Goal: Task Accomplishment & Management: Manage account settings

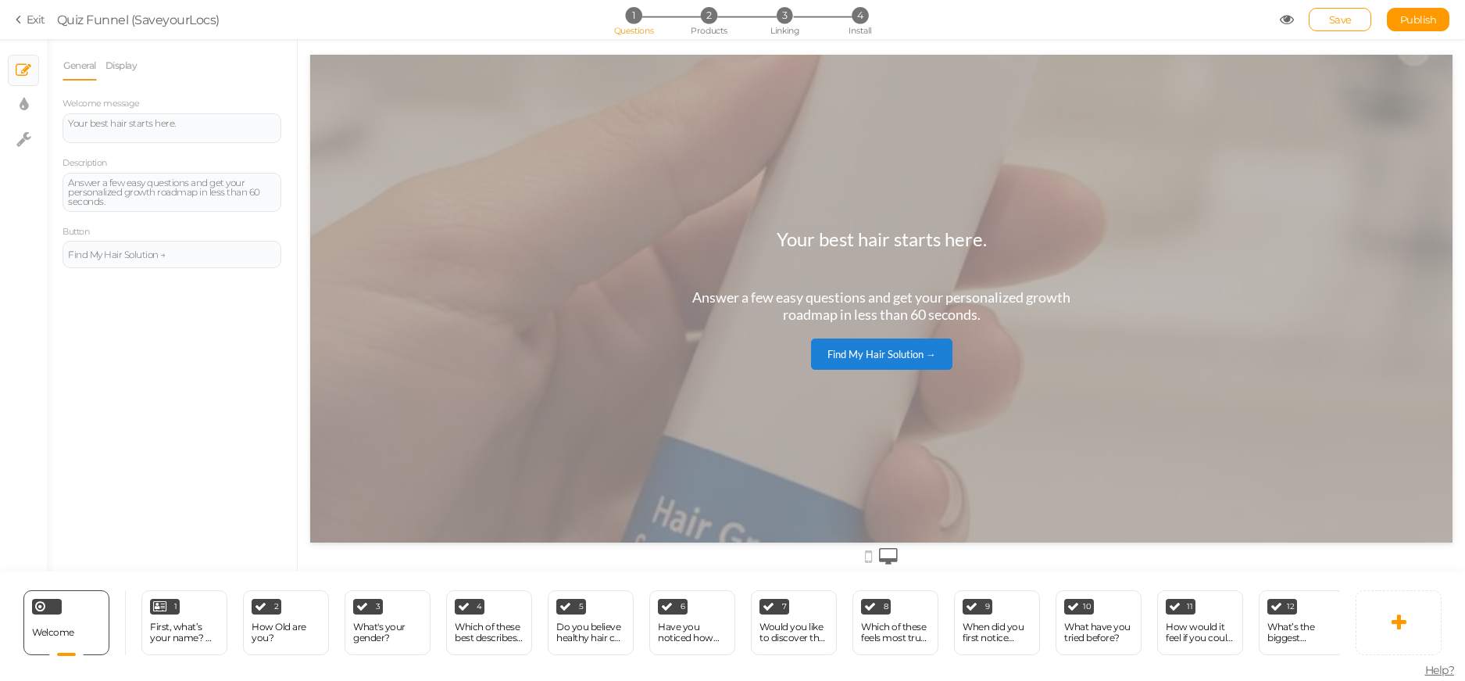
click at [573, 656] on div "Welcome Delete 1 First, what’s your name? 👋 (So we can personalize your results…" at bounding box center [670, 622] width 1340 height 102
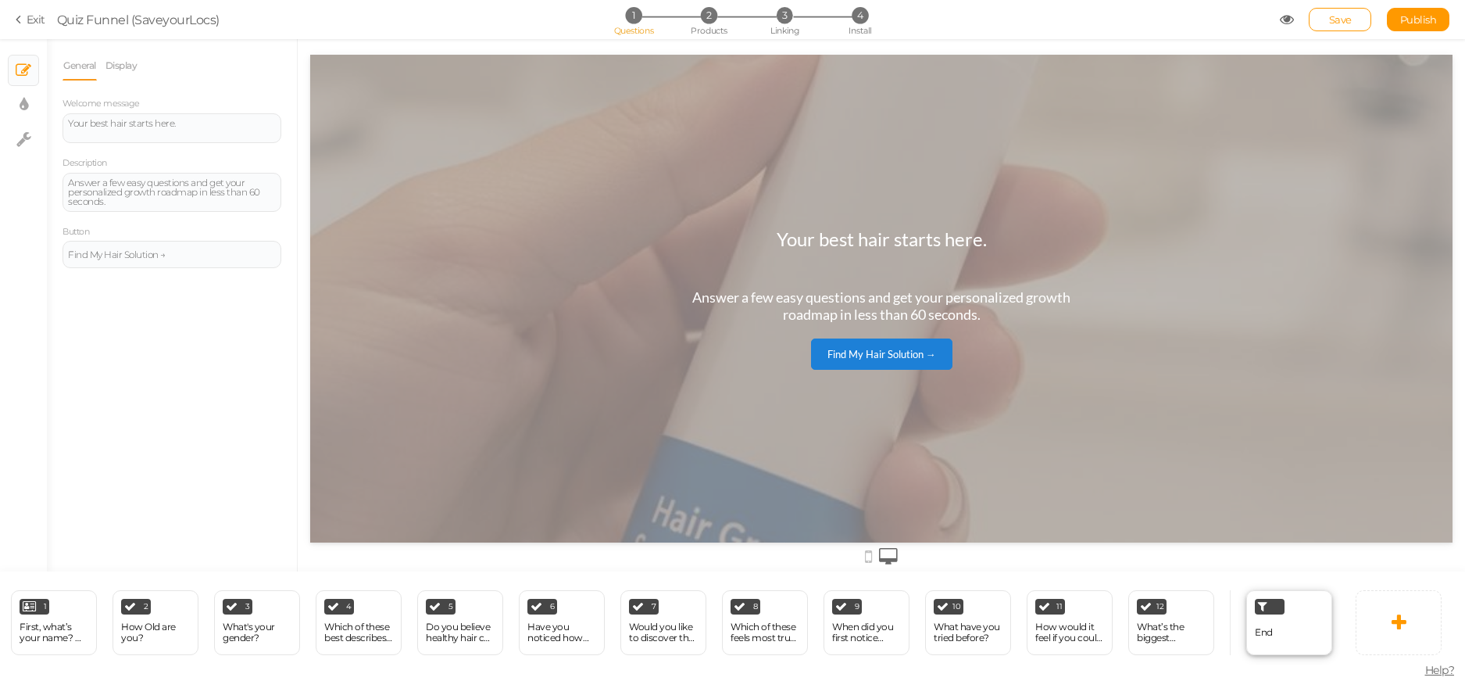
click at [1271, 590] on div "End" at bounding box center [1289, 622] width 86 height 65
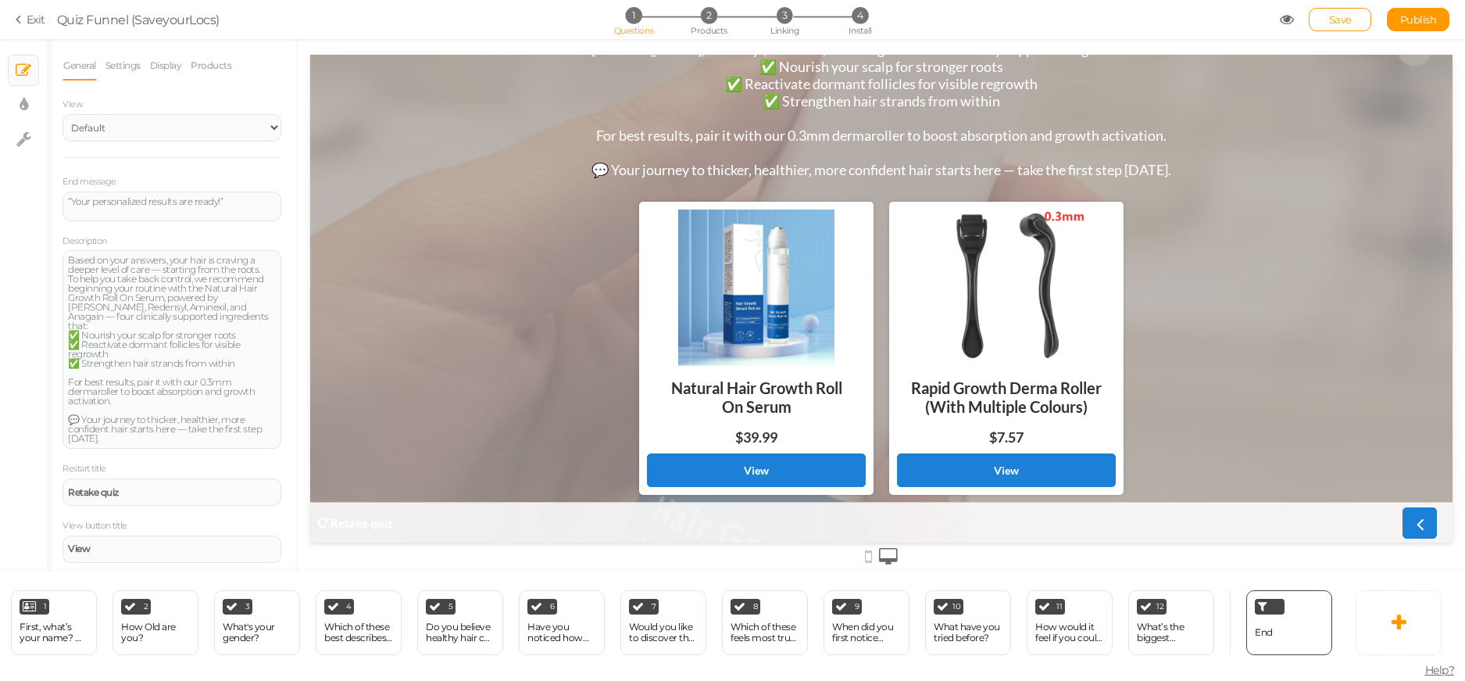
scroll to position [136, 0]
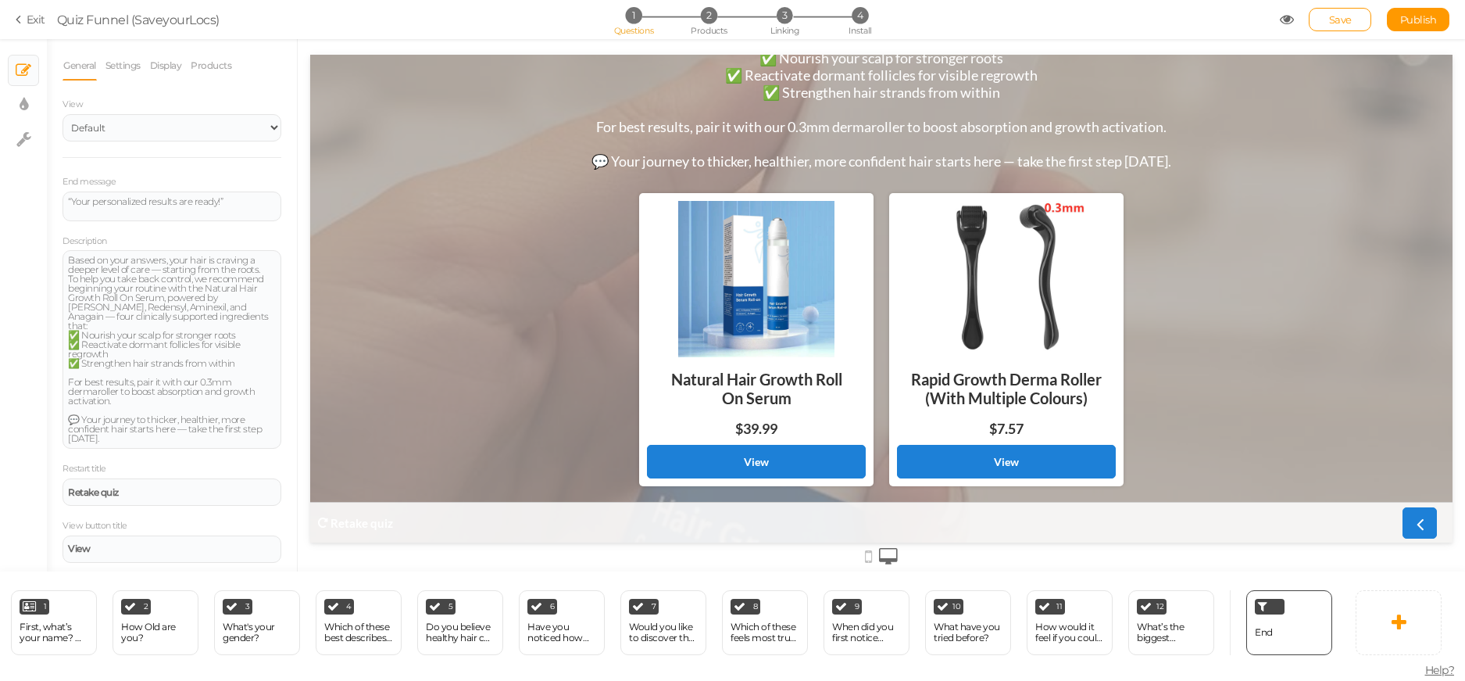
click at [722, 367] on div "Natural Hair Growth Roll On Serum" at bounding box center [756, 388] width 219 height 63
click at [721, 367] on div "Natural Hair Growth Roll On Serum" at bounding box center [756, 388] width 219 height 63
click at [744, 454] on link "View" at bounding box center [756, 462] width 219 height 34
click at [747, 449] on link "View" at bounding box center [756, 462] width 219 height 34
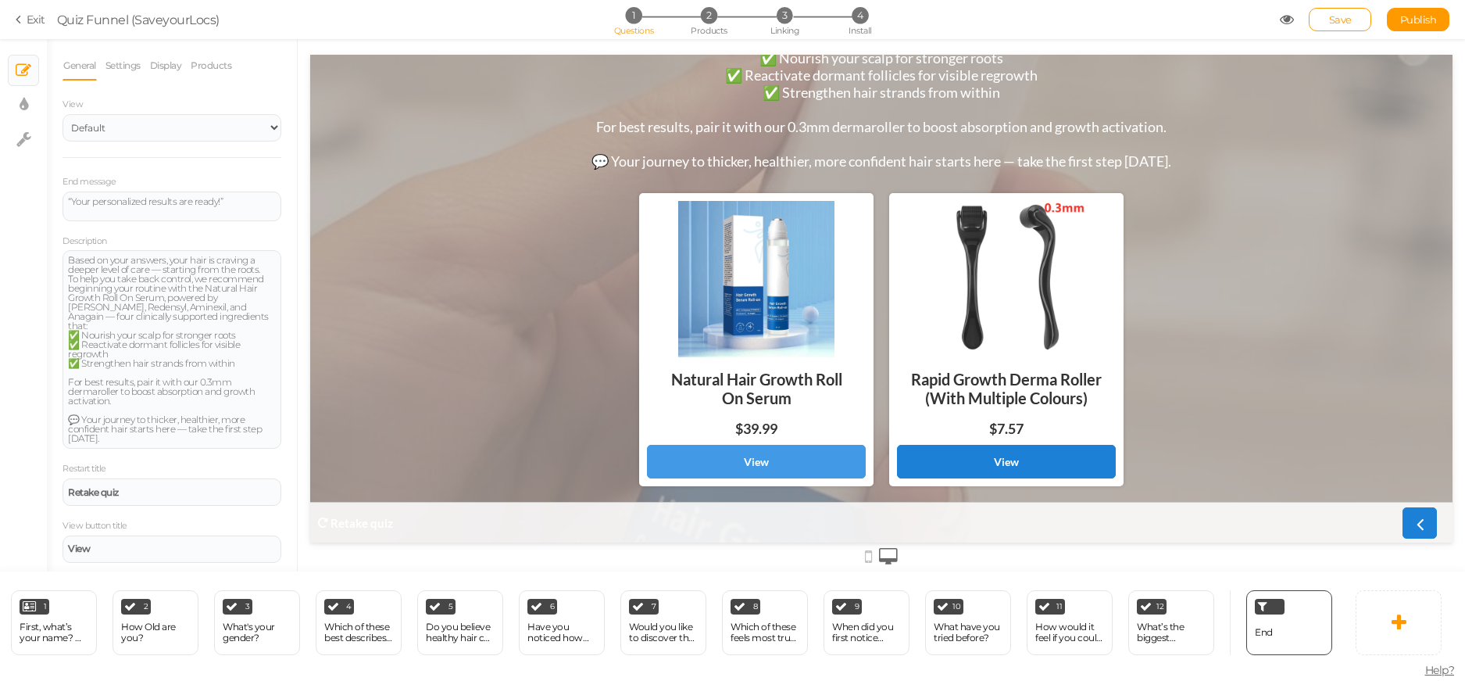
click at [747, 449] on link "View" at bounding box center [756, 462] width 219 height 34
click at [128, 70] on link "Settings" at bounding box center [123, 66] width 37 height 30
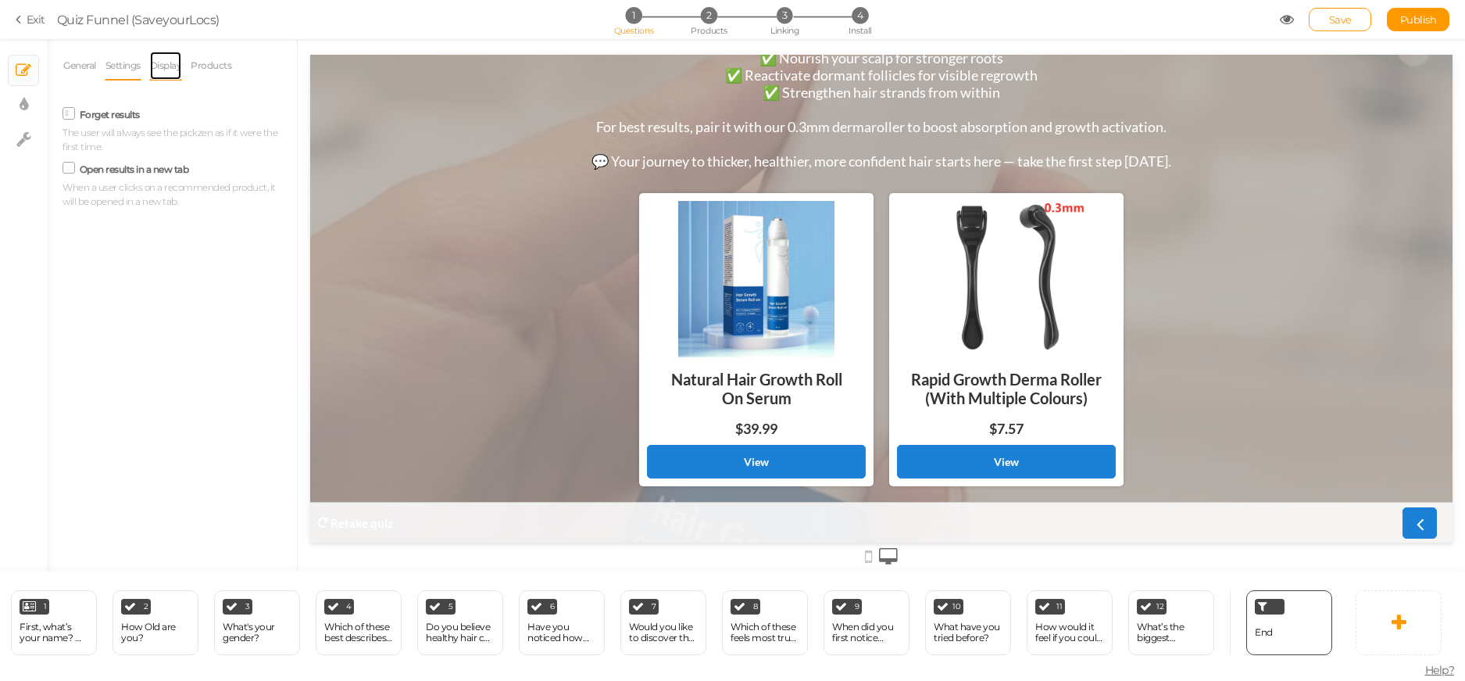
click at [165, 60] on link "Display" at bounding box center [166, 66] width 34 height 30
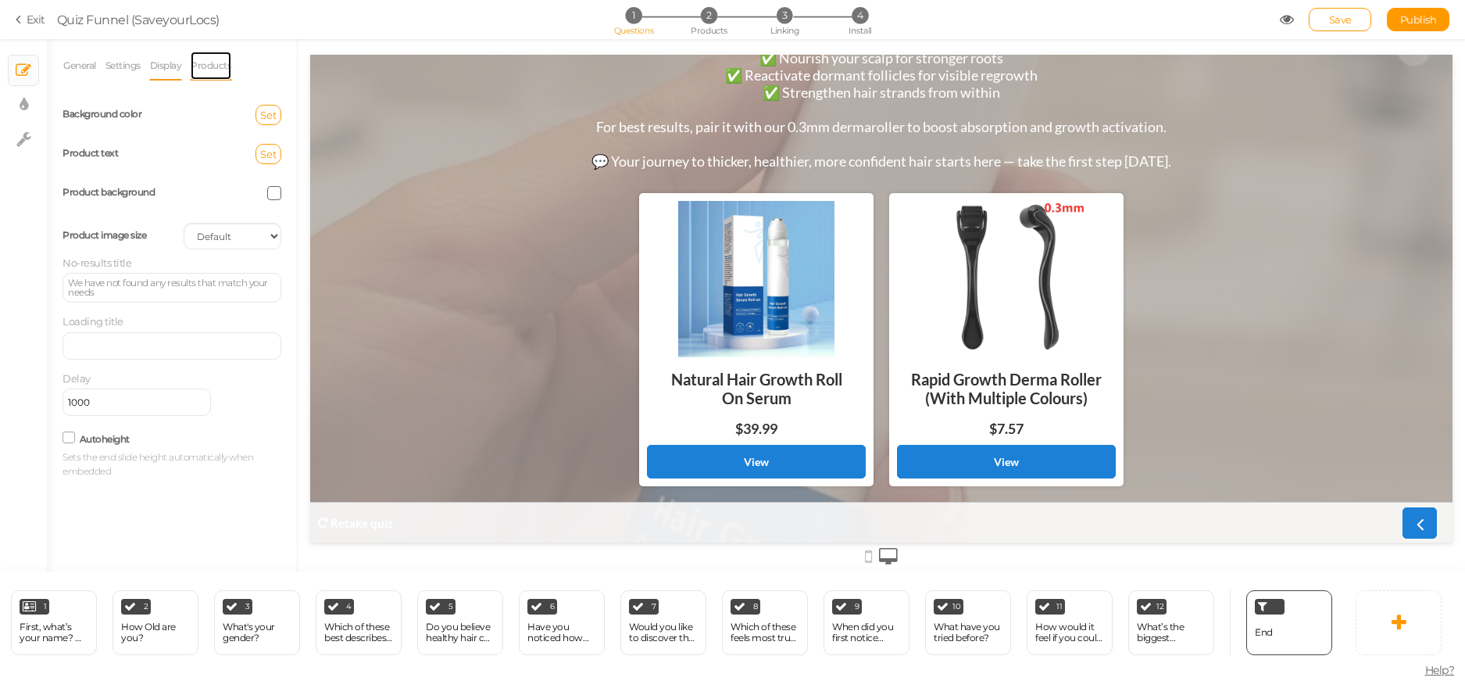
click at [202, 68] on link "Products" at bounding box center [211, 66] width 42 height 30
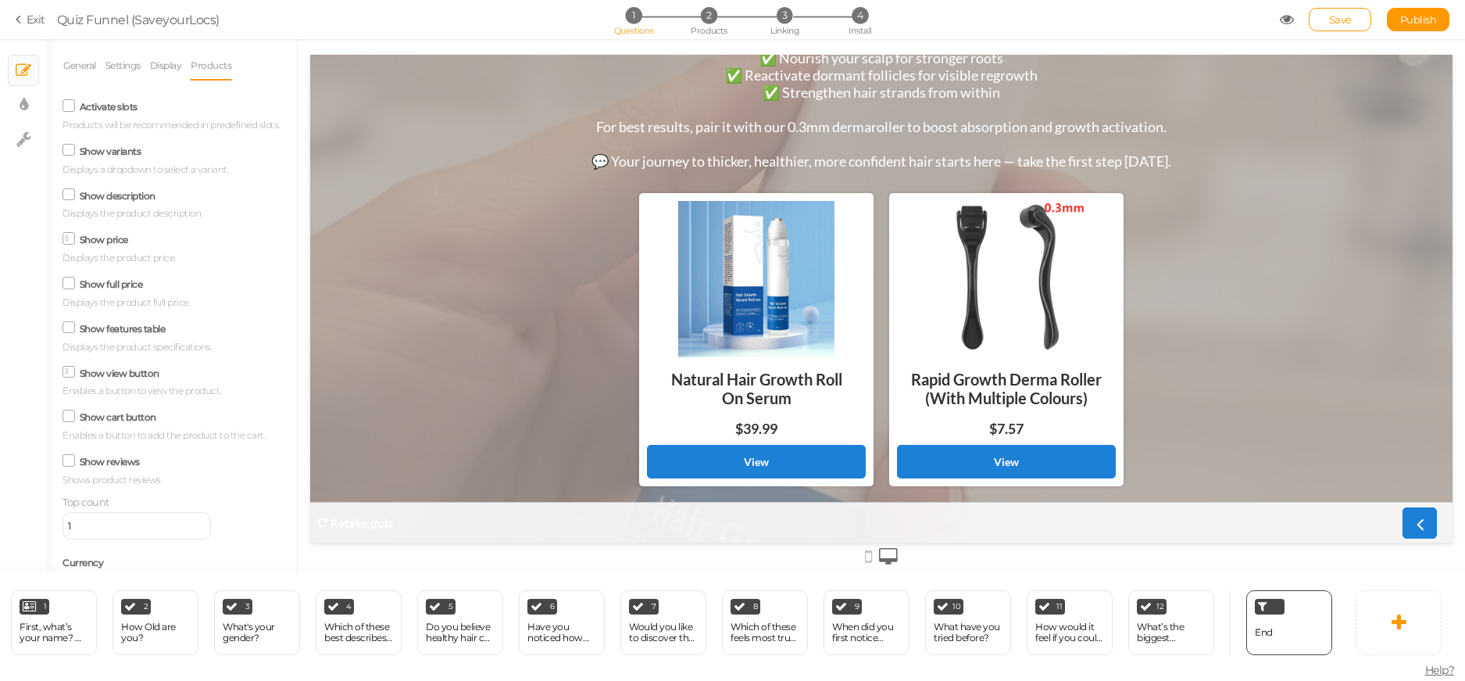
click at [108, 106] on label "Activate slots" at bounding box center [109, 107] width 58 height 12
click at [0, 0] on input "Activate slots" at bounding box center [0, 0] width 0 height 0
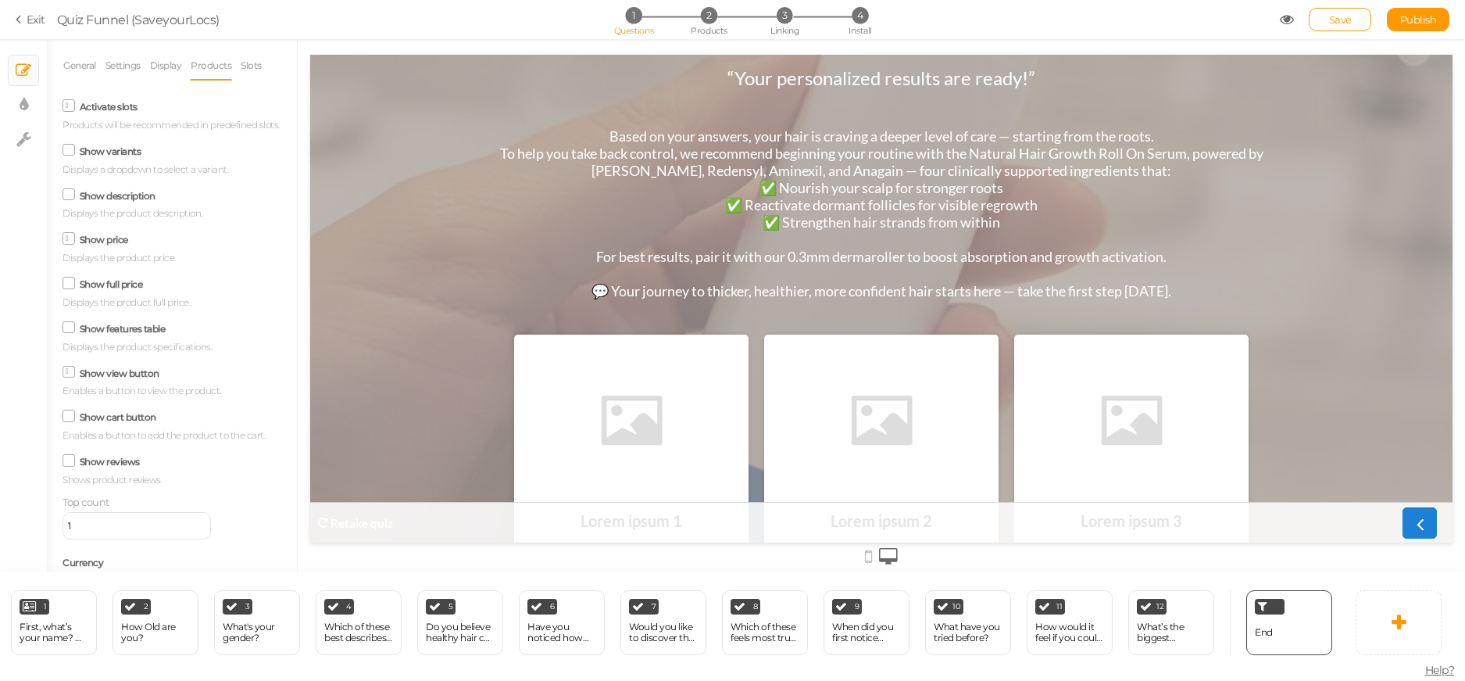
click at [85, 132] on div "Activate slots Products will be recommended in predefined slots." at bounding box center [172, 113] width 219 height 37
click at [84, 113] on label "Activate slots" at bounding box center [109, 107] width 58 height 12
click at [0, 0] on input "Activate slots" at bounding box center [0, 0] width 0 height 0
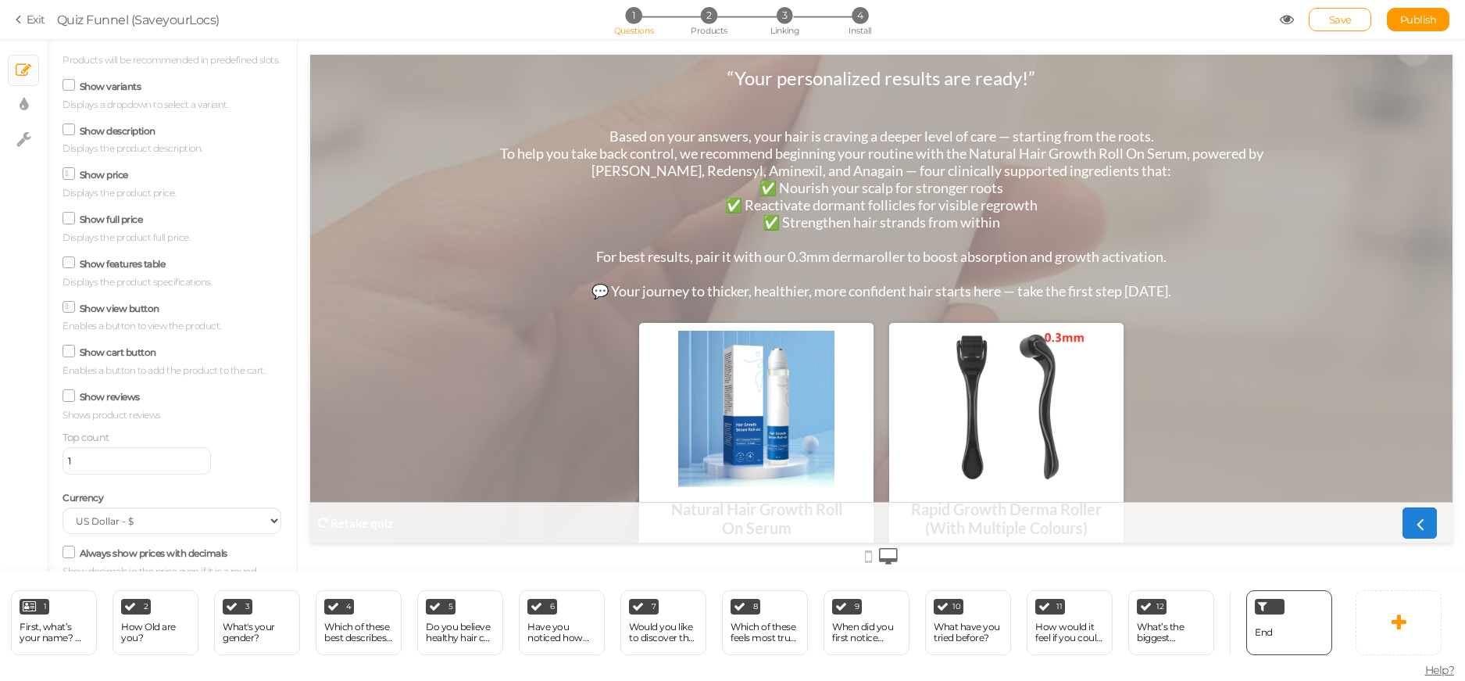
scroll to position [78, 0]
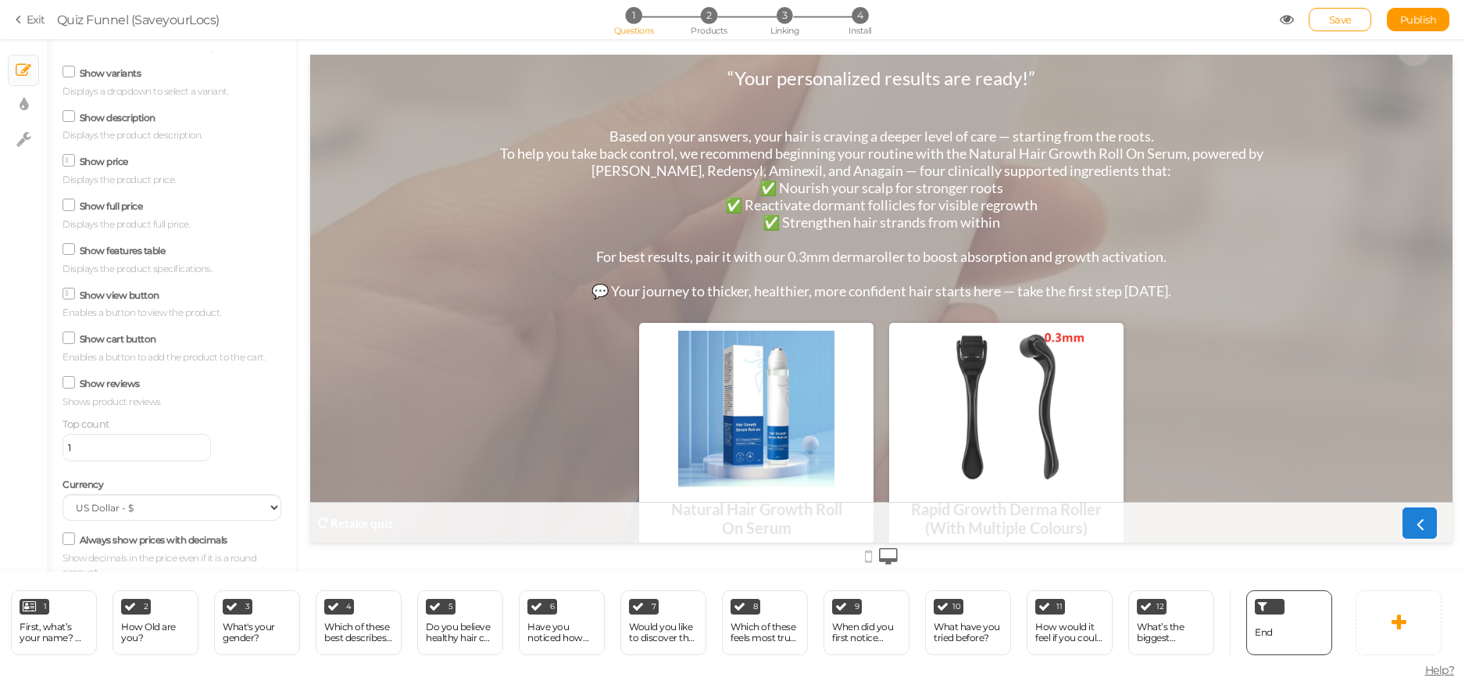
click at [105, 300] on div "Show view button Enables a button to view the product." at bounding box center [172, 302] width 219 height 37
click at [108, 301] on label "Show view button" at bounding box center [120, 295] width 80 height 12
click at [0, 0] on input "Show view button" at bounding box center [0, 0] width 0 height 0
click at [110, 301] on label "Show view button" at bounding box center [120, 295] width 80 height 12
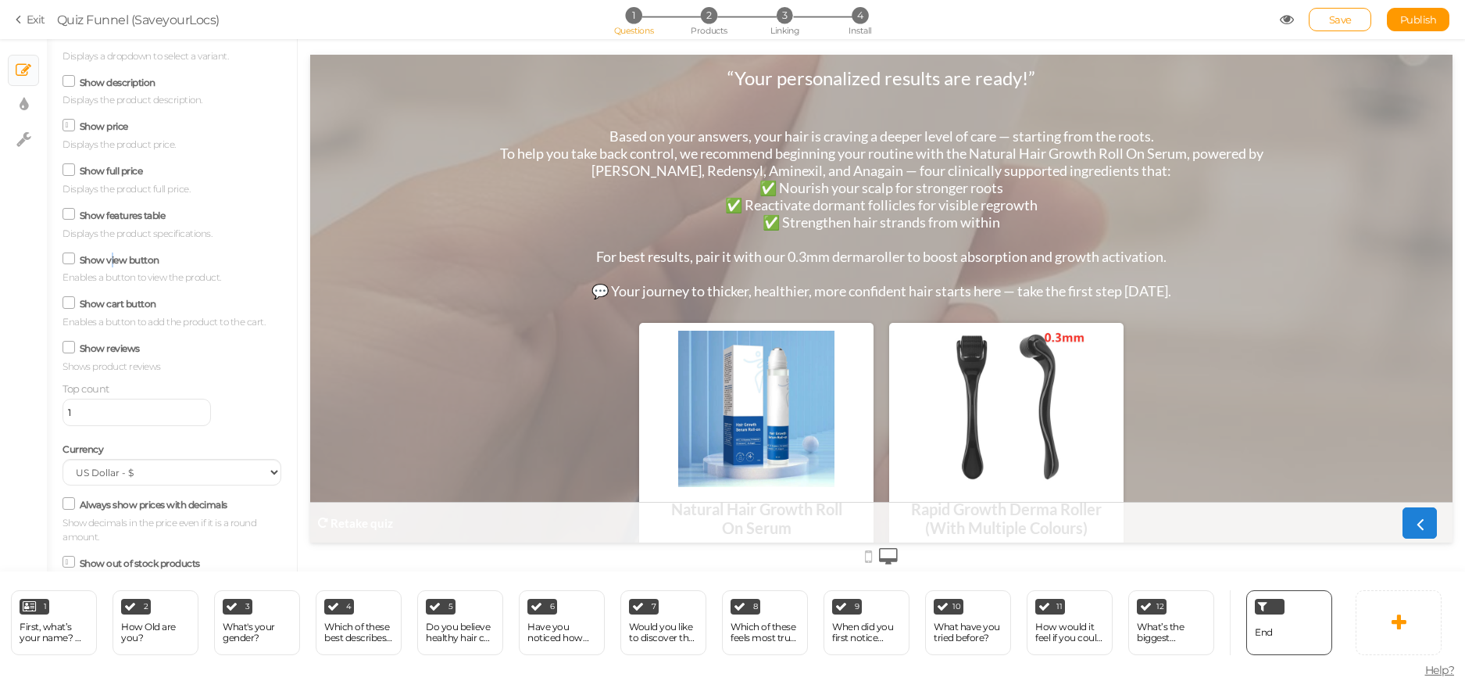
scroll to position [232, 0]
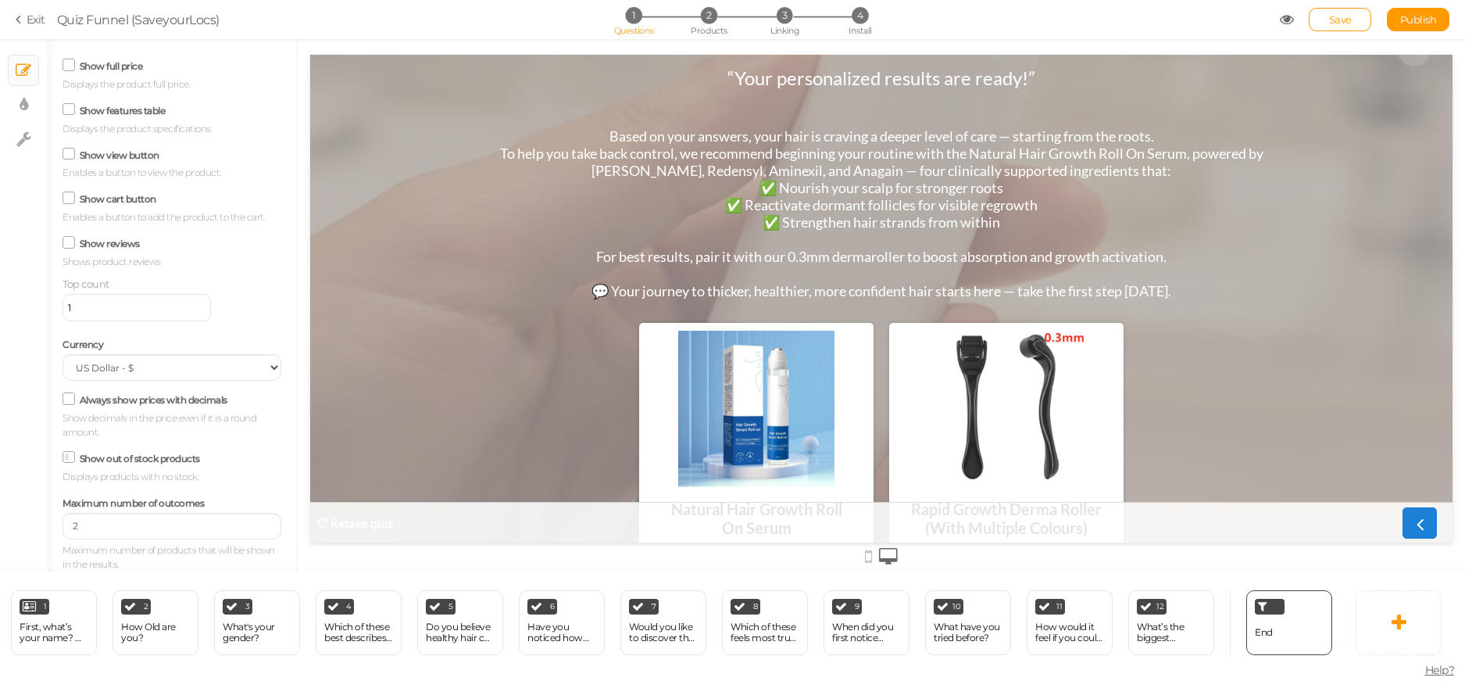
click at [109, 306] on input "1" at bounding box center [137, 307] width 148 height 27
click at [132, 374] on select "US Dollar - $ Euro - € British Pound - £ Canadian Dollar - CAD Australian Dolla…" at bounding box center [172, 367] width 219 height 27
click at [133, 372] on select "US Dollar - $ Euro - € British Pound - £ Canadian Dollar - CAD Australian Dolla…" at bounding box center [172, 367] width 219 height 27
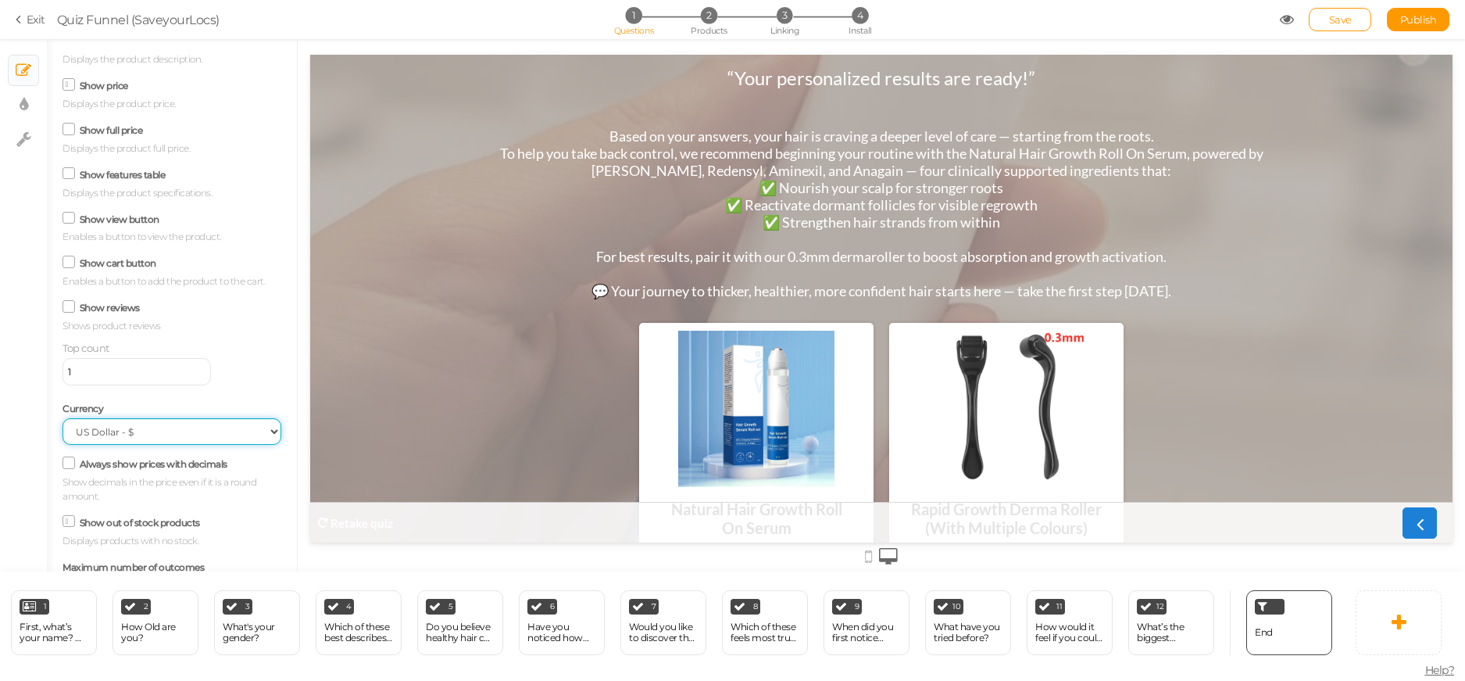
scroll to position [0, 0]
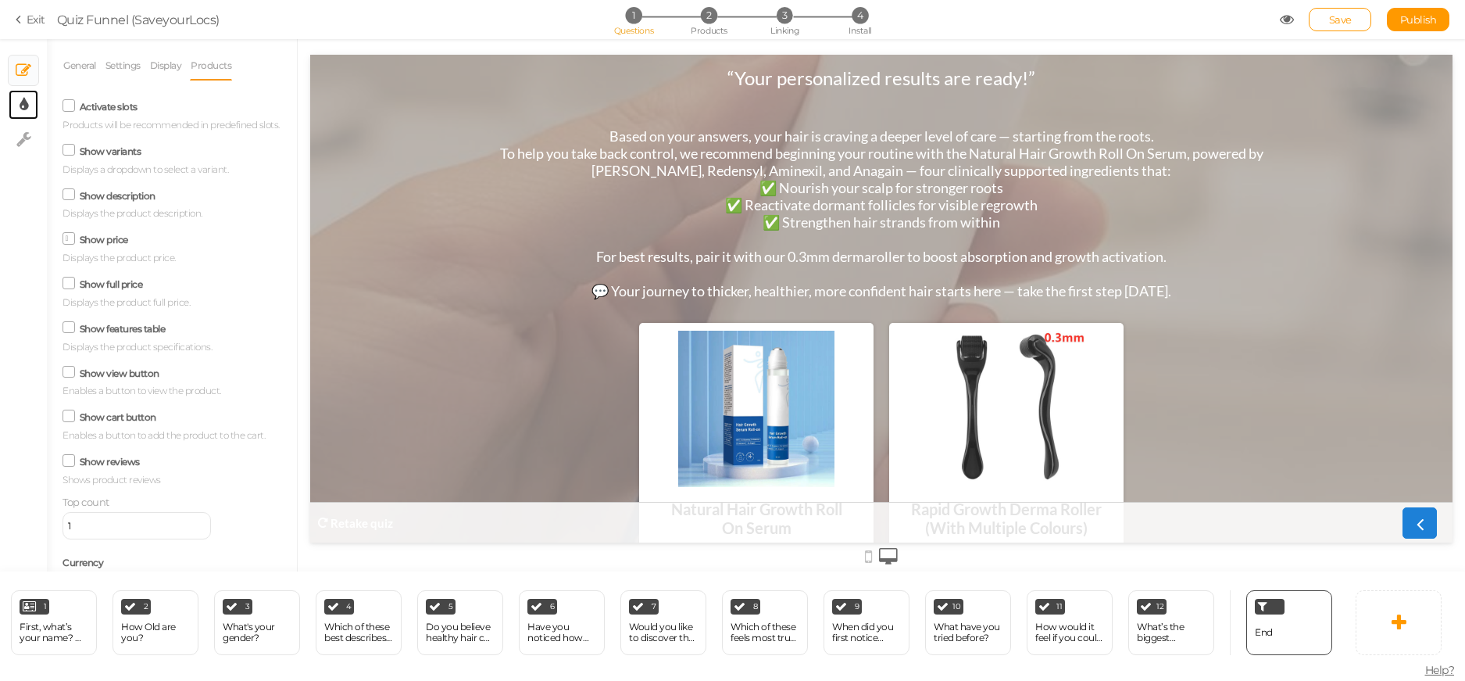
click at [19, 102] on link "× Display settings" at bounding box center [24, 105] width 30 height 30
select select "2"
select select "lato"
select select "switch"
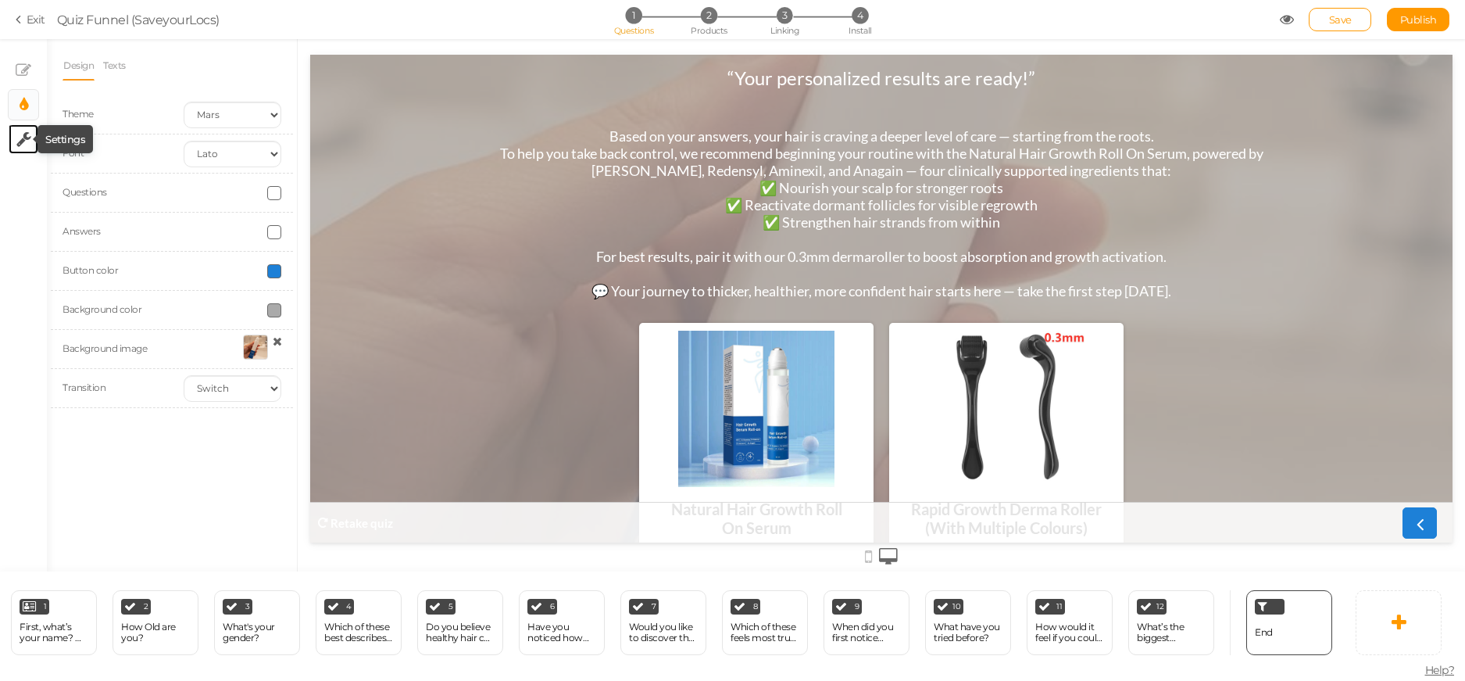
click at [20, 138] on icon at bounding box center [23, 139] width 15 height 16
select select "en"
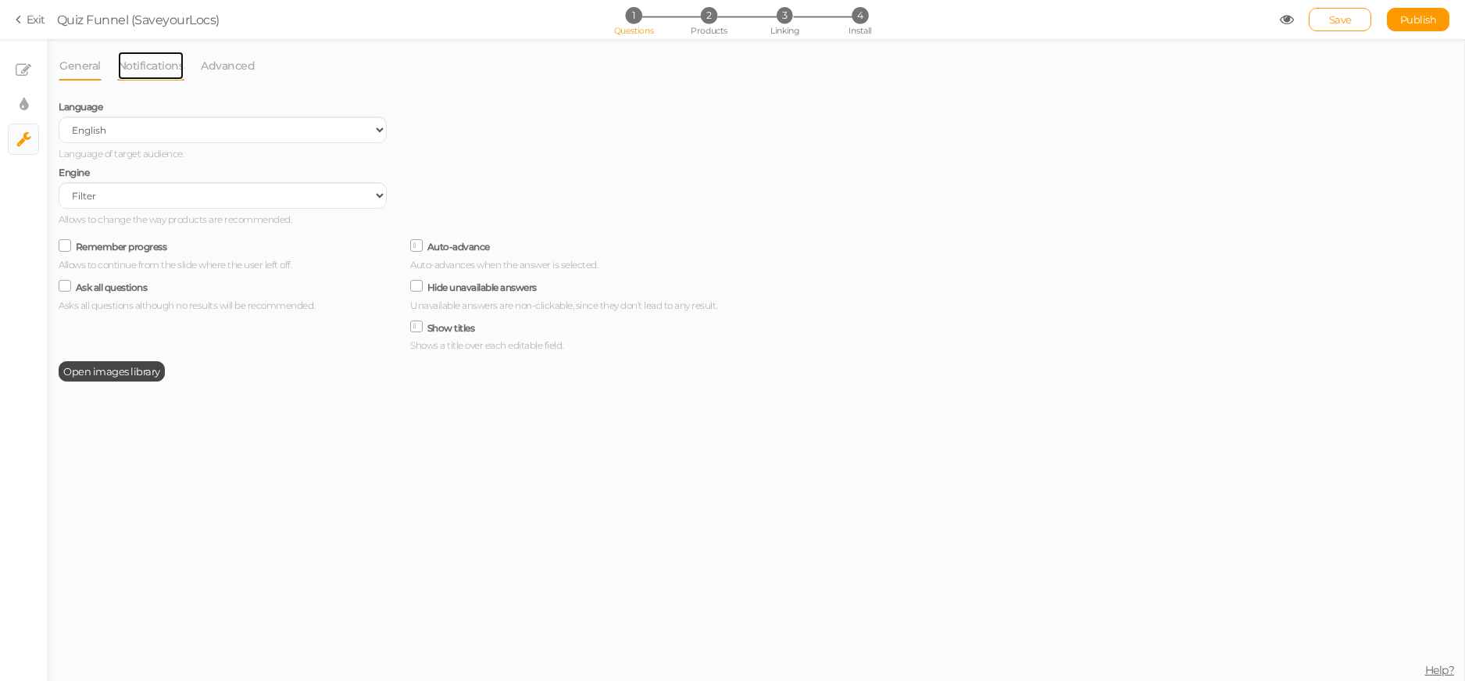
click at [127, 73] on link "Notifications" at bounding box center [151, 66] width 68 height 30
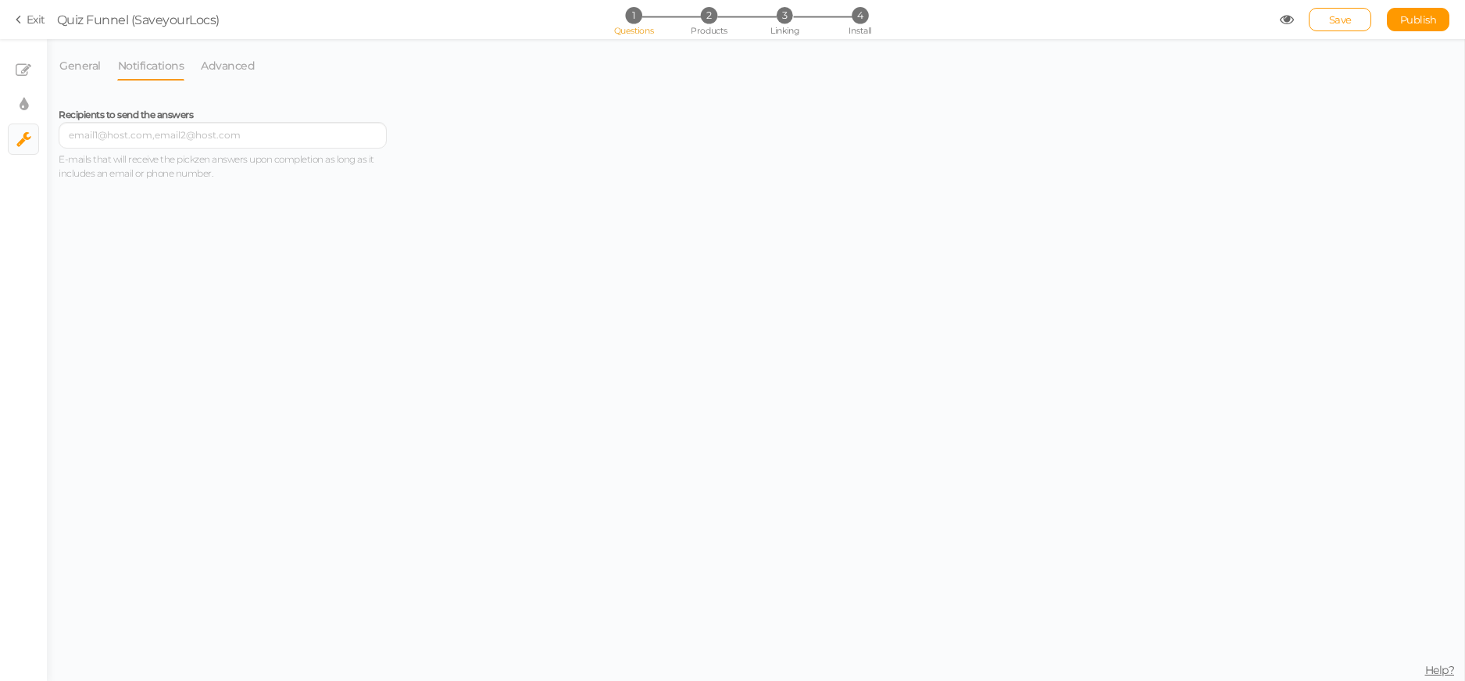
click at [193, 63] on li "Notifications" at bounding box center [159, 66] width 84 height 30
click at [210, 63] on link "Advanced" at bounding box center [227, 66] width 55 height 30
click at [106, 70] on li "General" at bounding box center [88, 66] width 59 height 30
click at [34, 63] on link "× Slides" at bounding box center [24, 70] width 30 height 30
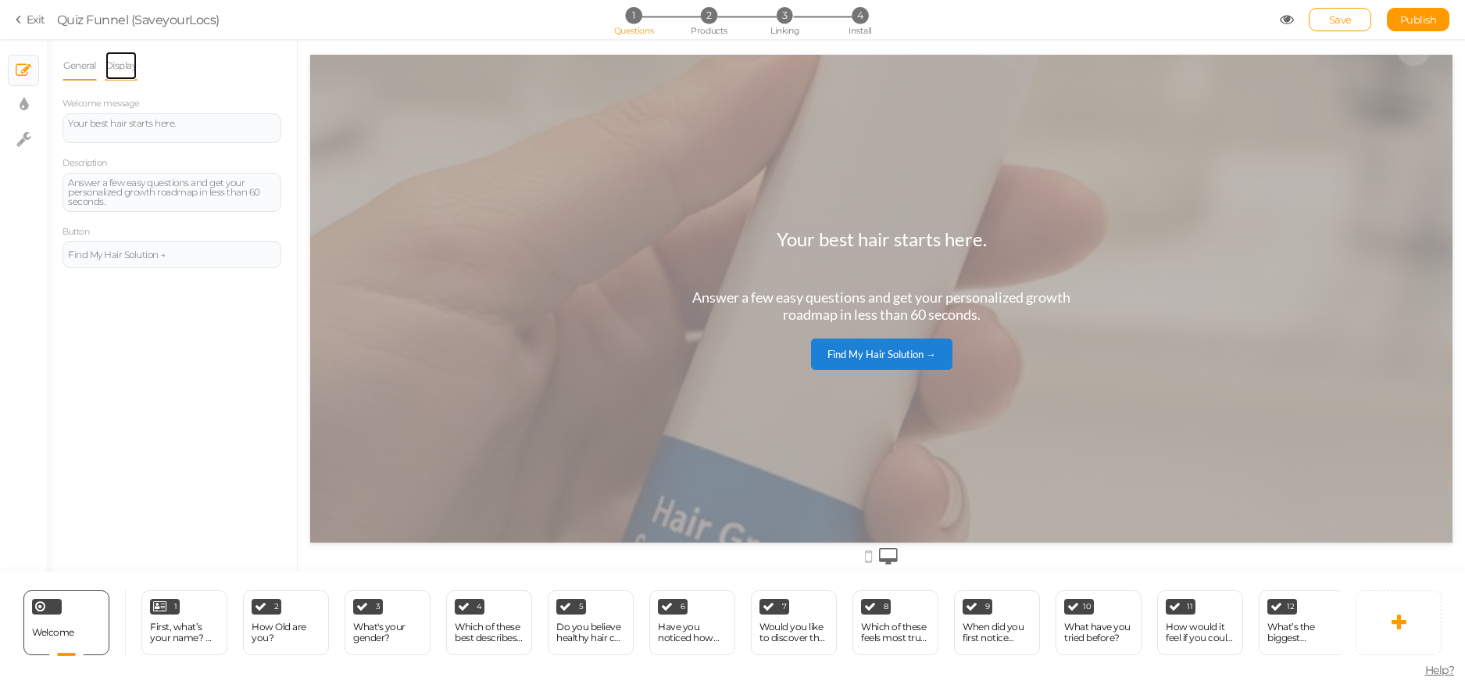
click at [122, 65] on link "Display" at bounding box center [122, 66] width 34 height 30
click at [871, 552] on icon at bounding box center [868, 556] width 7 height 17
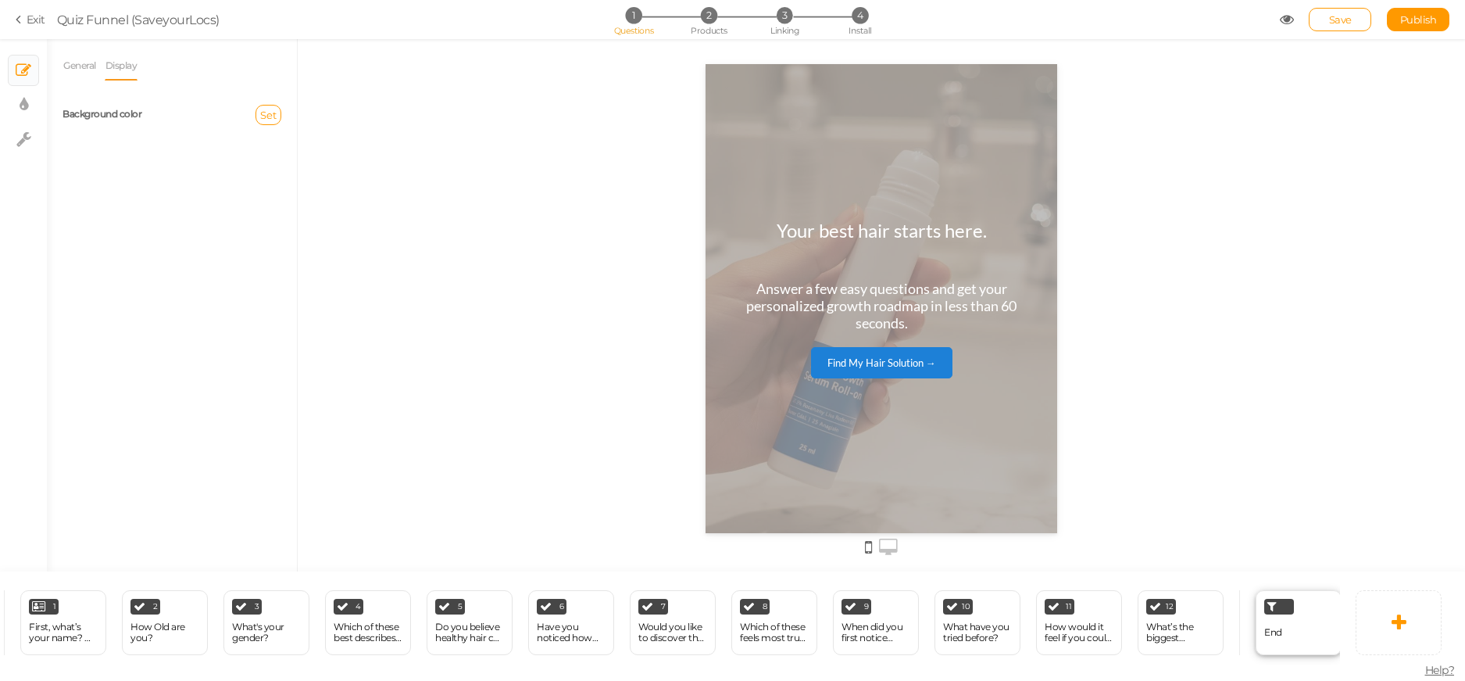
scroll to position [0, 125]
click at [1279, 612] on div "End" at bounding box center [1295, 622] width 86 height 65
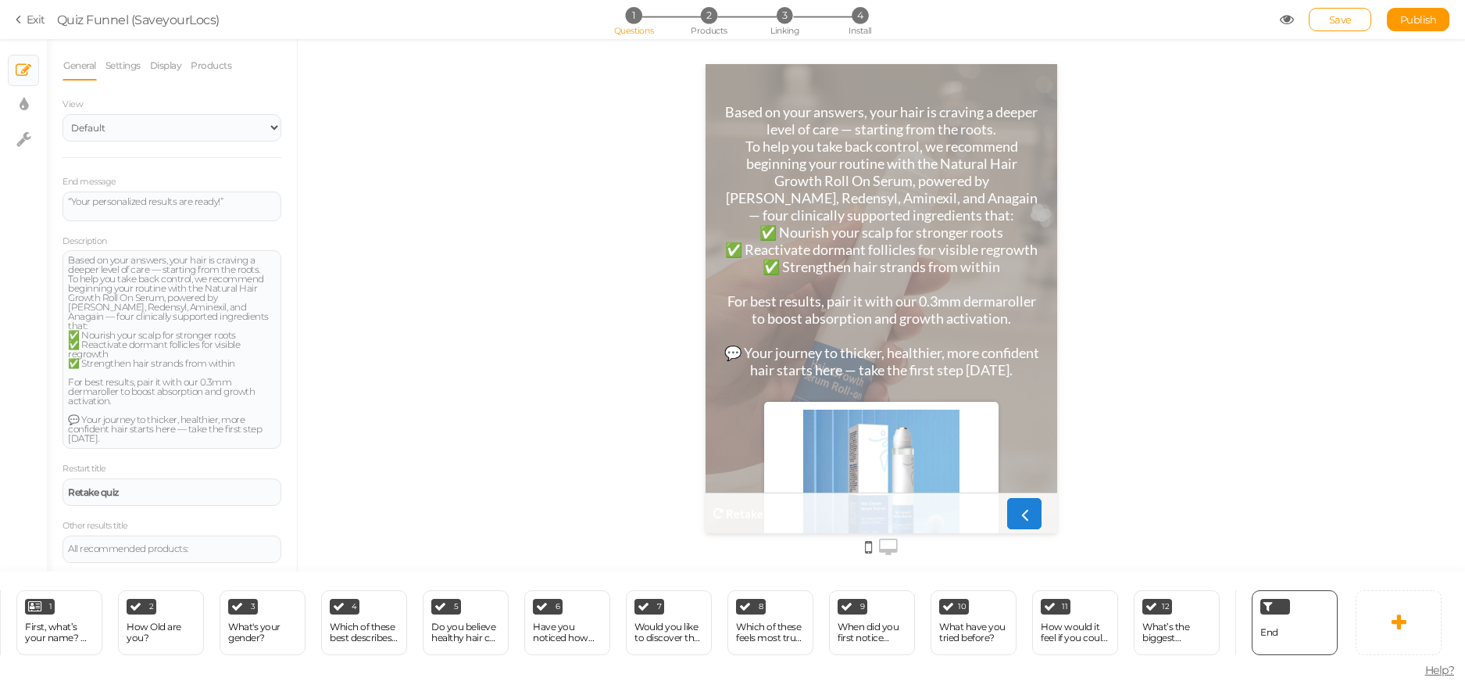
scroll to position [0, 0]
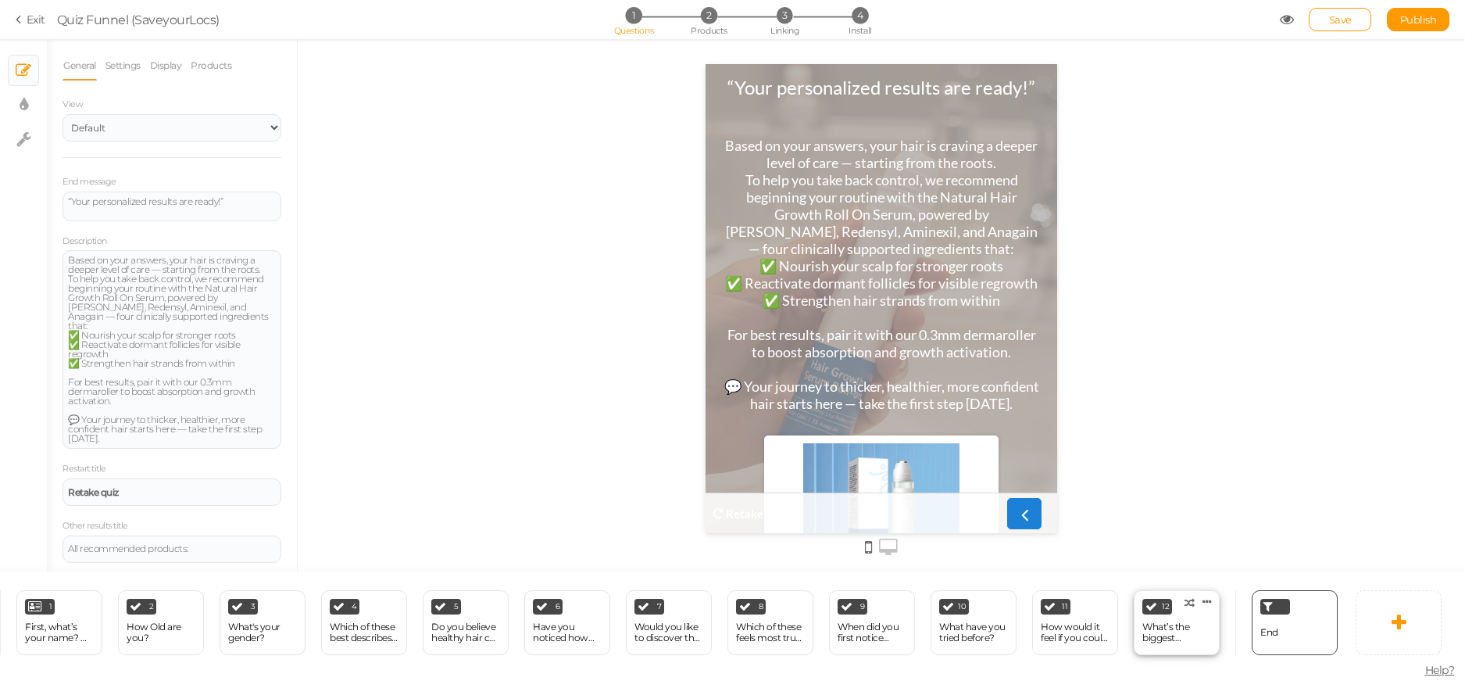
drag, startPoint x: 1152, startPoint y: 616, endPoint x: 1142, endPoint y: 608, distance: 12.2
click at [1152, 621] on div "What’s the biggest frustration with your hair journey so far?" at bounding box center [1176, 632] width 69 height 22
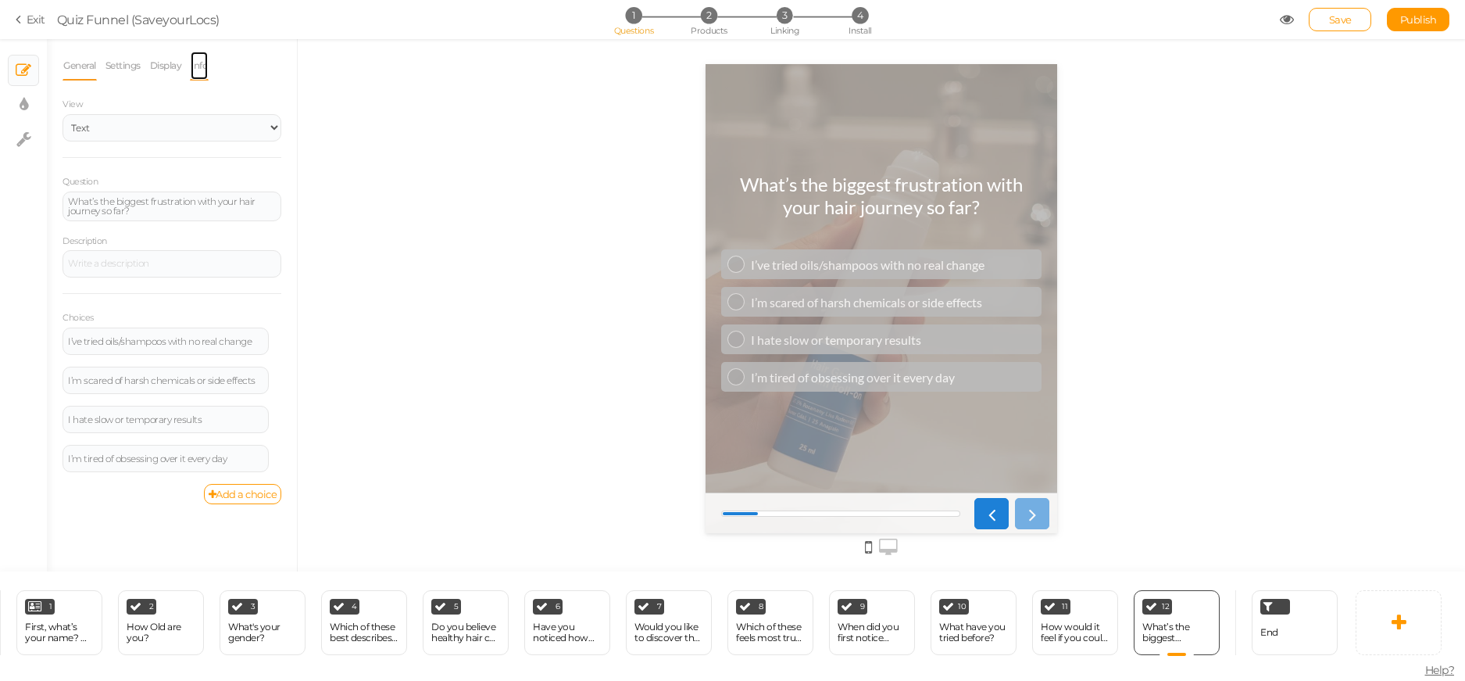
click at [193, 66] on link "Info" at bounding box center [199, 66] width 19 height 30
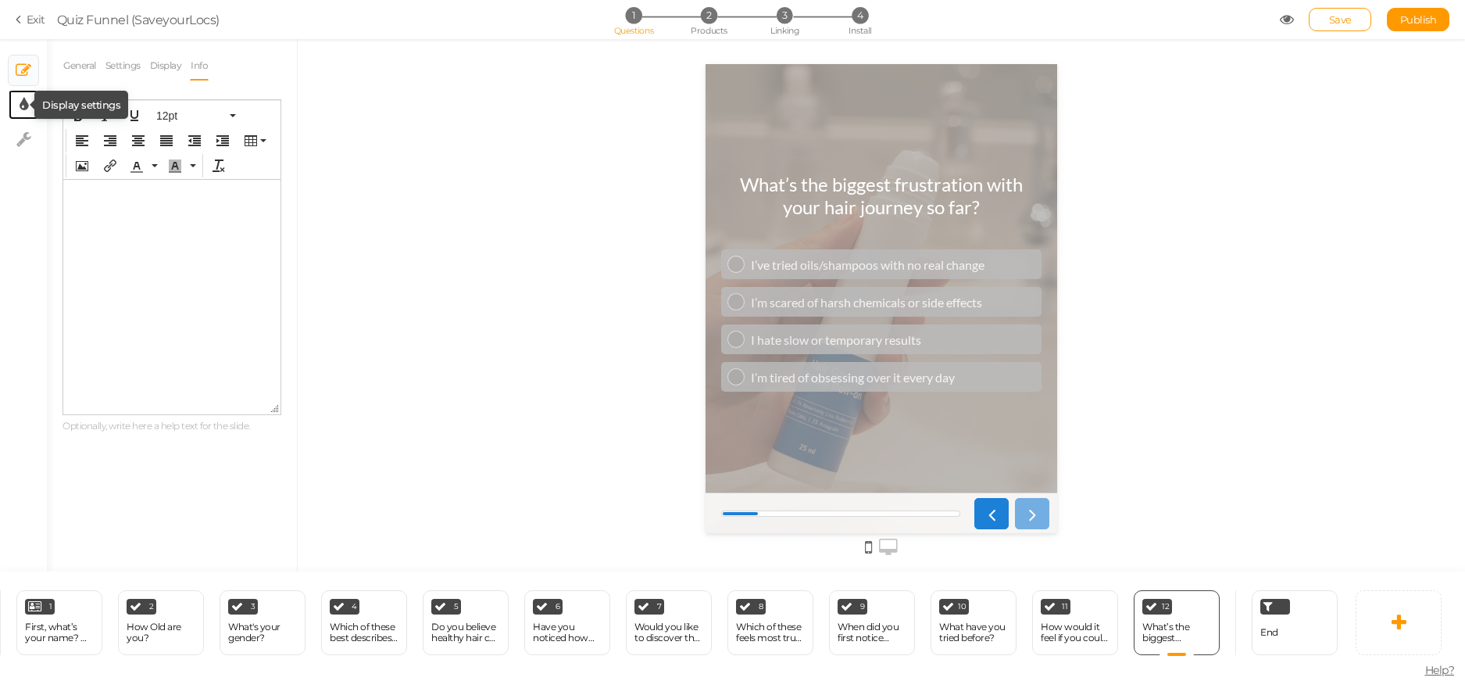
click at [22, 109] on icon at bounding box center [24, 105] width 9 height 16
select select "2"
select select "lato"
select select "switch"
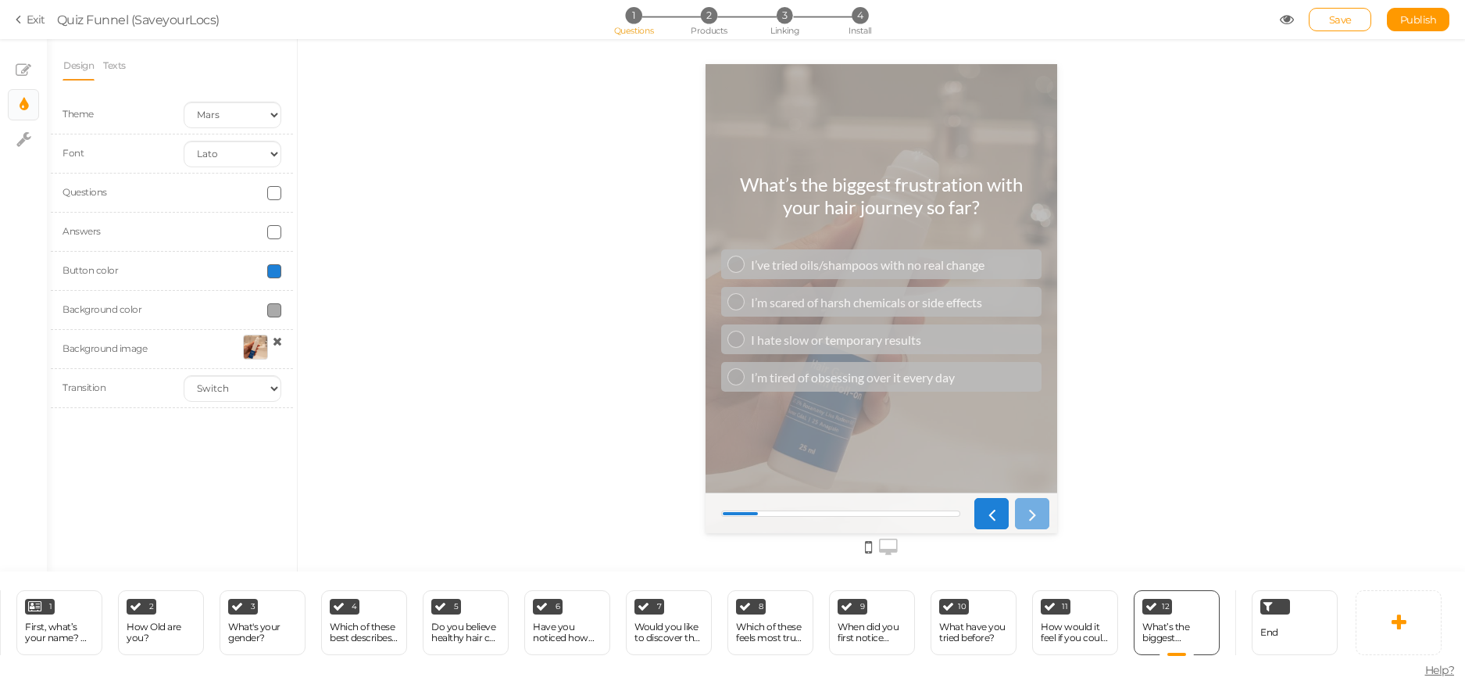
click at [98, 67] on li "Design" at bounding box center [83, 66] width 40 height 30
click at [106, 70] on link "Texts" at bounding box center [114, 66] width 24 height 30
click at [84, 111] on div "Loading message" at bounding box center [172, 117] width 219 height 45
click at [90, 131] on div at bounding box center [172, 126] width 219 height 27
drag, startPoint x: 165, startPoint y: 291, endPoint x: 165, endPoint y: 237, distance: 54.7
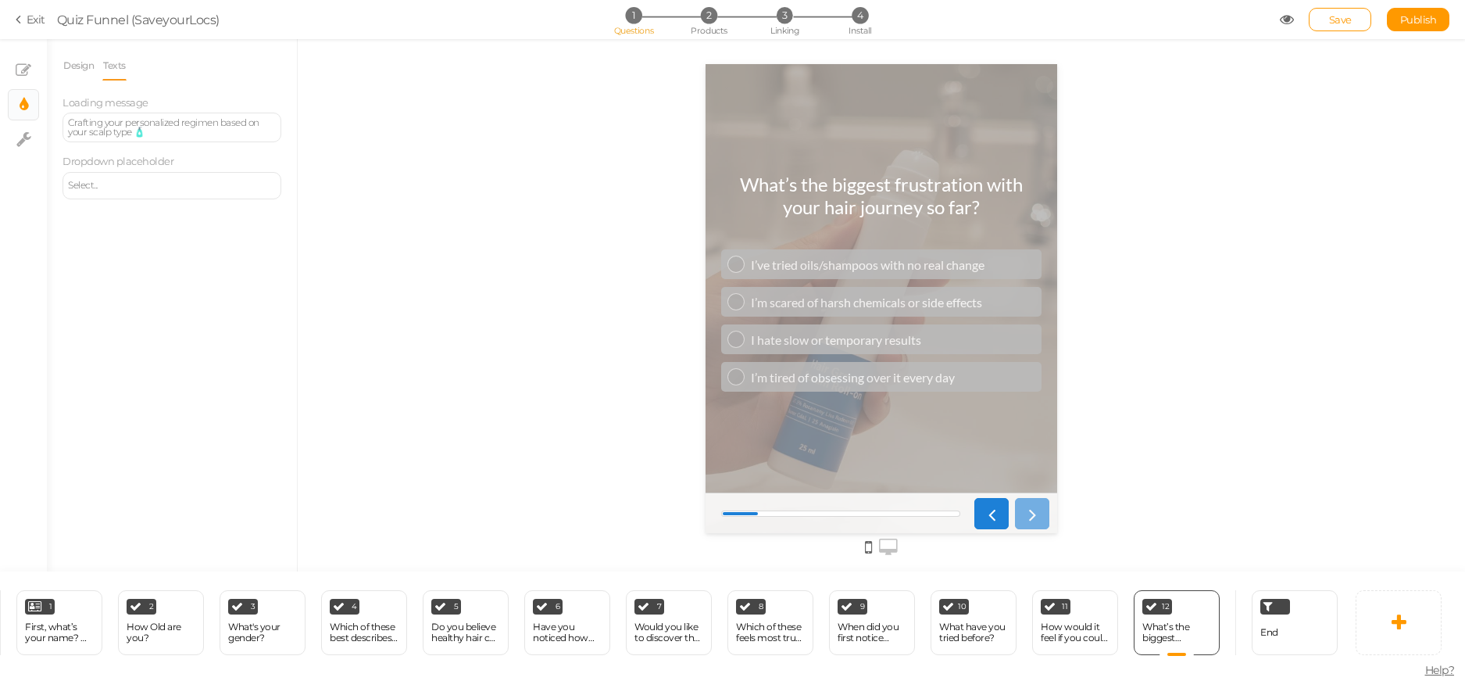
click at [163, 290] on div "Design Texts Theme Earth Mars Font Custom Default [PERSON_NAME] Montserrat Open…" at bounding box center [172, 305] width 250 height 532
click at [179, 189] on div "Select..." at bounding box center [172, 185] width 208 height 9
drag, startPoint x: 146, startPoint y: 192, endPoint x: 72, endPoint y: 190, distance: 74.3
click at [72, 190] on div "Select..." at bounding box center [172, 185] width 219 height 27
click at [192, 241] on div "Design Texts Theme Earth Mars Font Custom Default [PERSON_NAME] Montserrat Open…" at bounding box center [172, 305] width 250 height 532
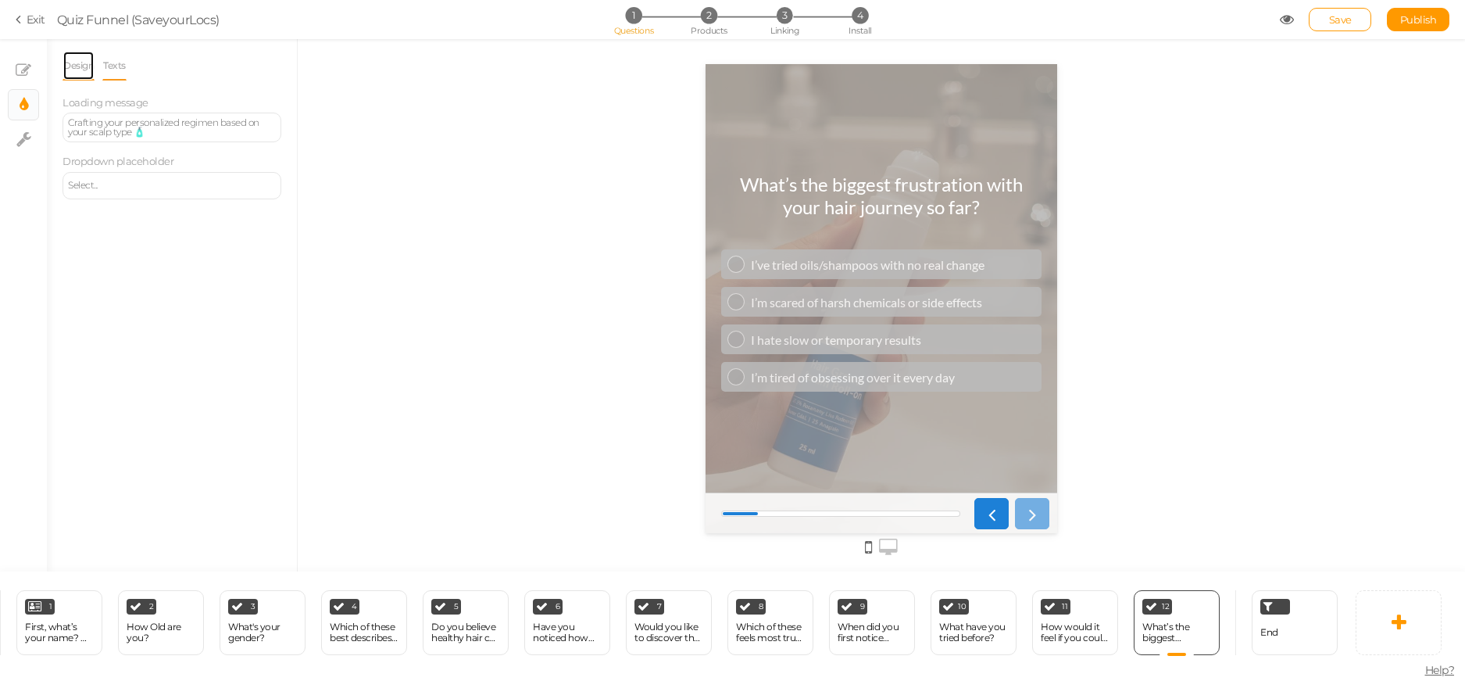
click at [84, 64] on link "Design" at bounding box center [79, 66] width 32 height 30
click at [114, 67] on link "Texts" at bounding box center [114, 66] width 24 height 30
click at [24, 82] on link "× Slides" at bounding box center [24, 70] width 30 height 30
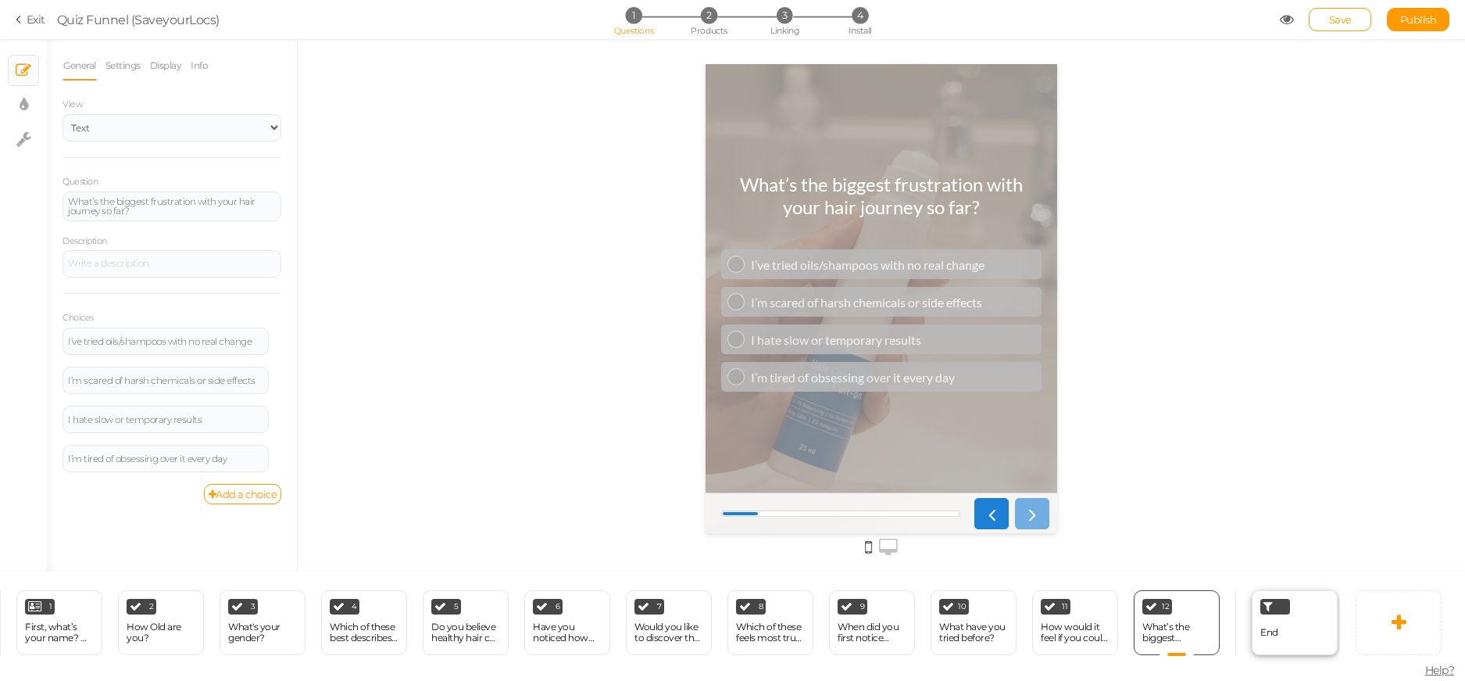
click at [1262, 619] on div "End" at bounding box center [1269, 632] width 18 height 27
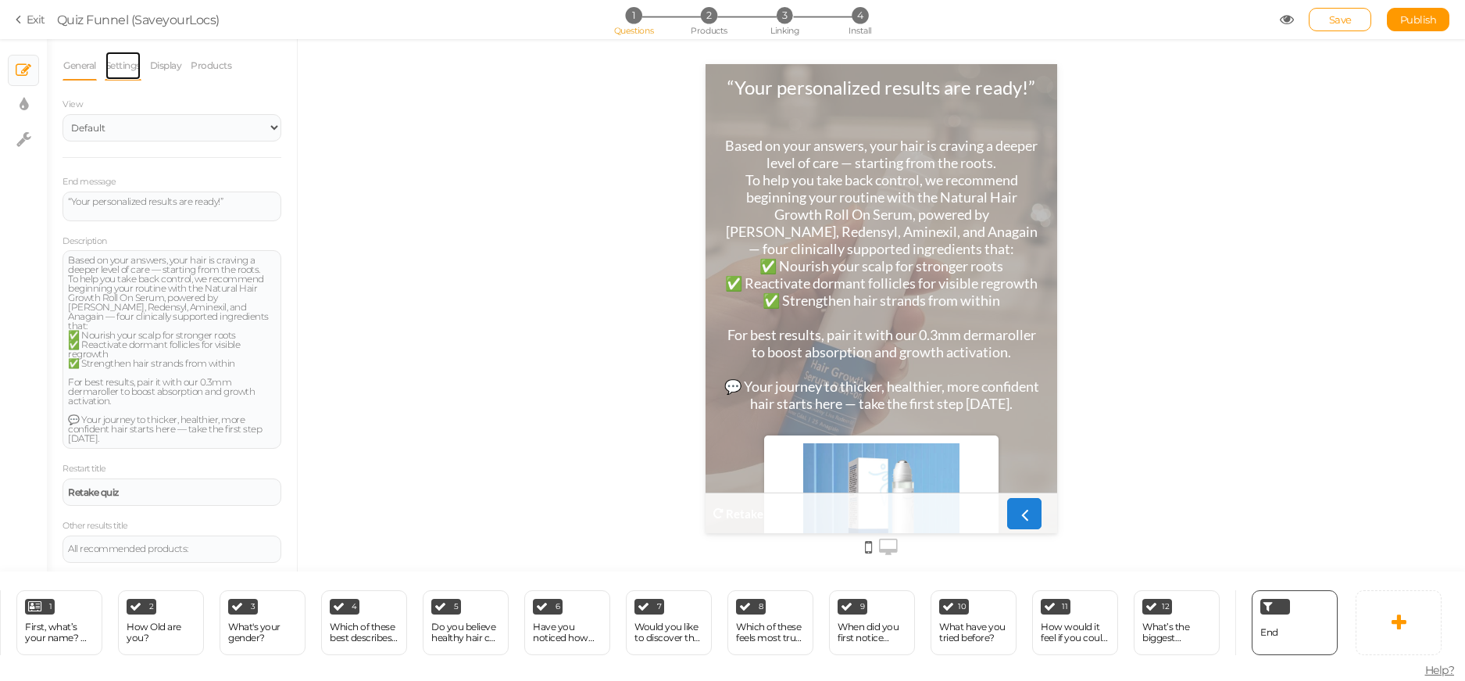
click at [127, 70] on link "Settings" at bounding box center [123, 66] width 37 height 30
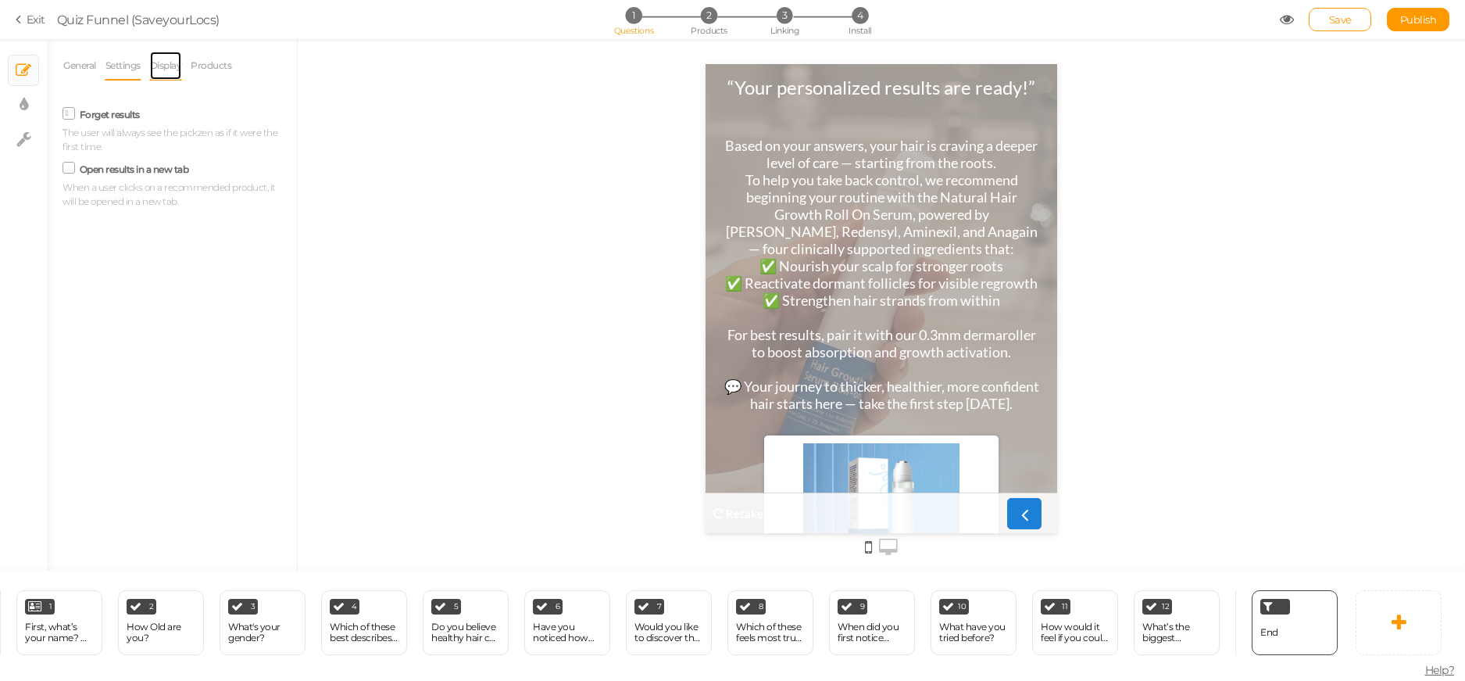
click at [170, 68] on link "Display" at bounding box center [166, 66] width 34 height 30
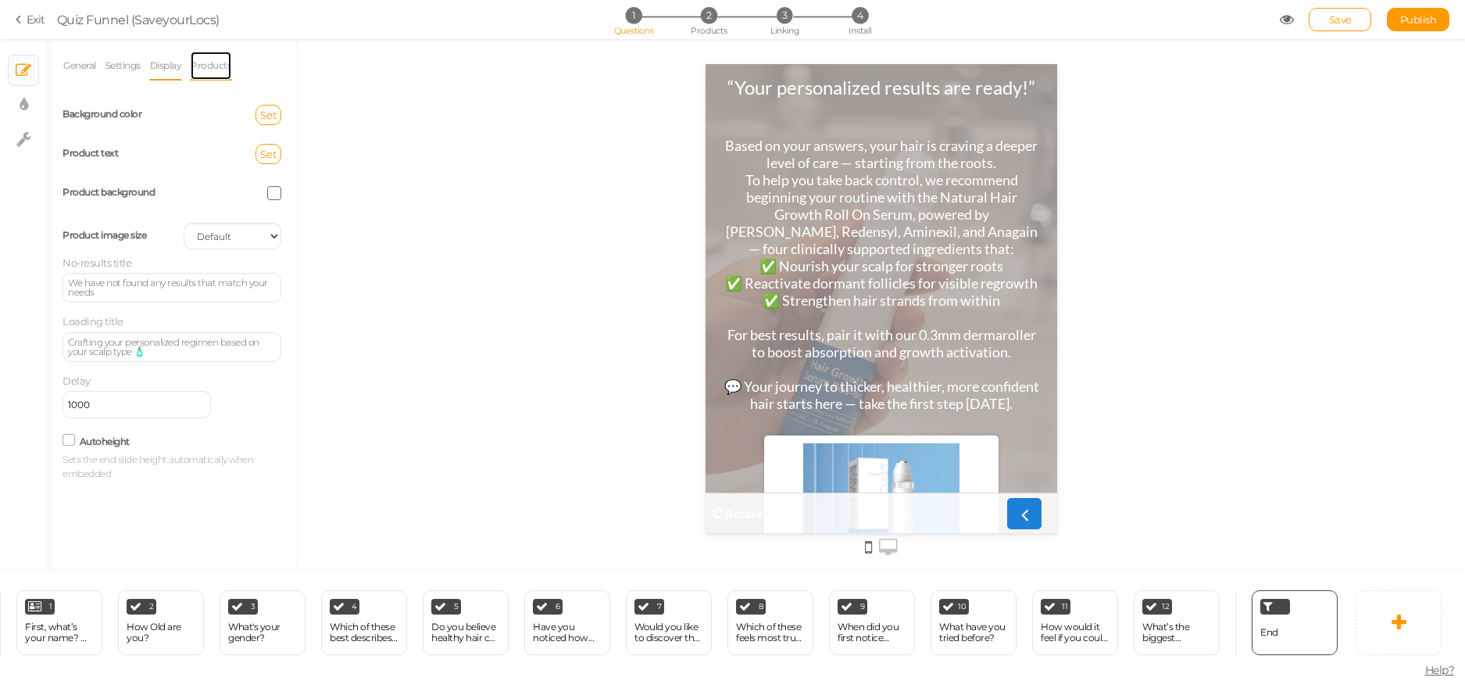
click at [221, 71] on link "Products" at bounding box center [211, 66] width 42 height 30
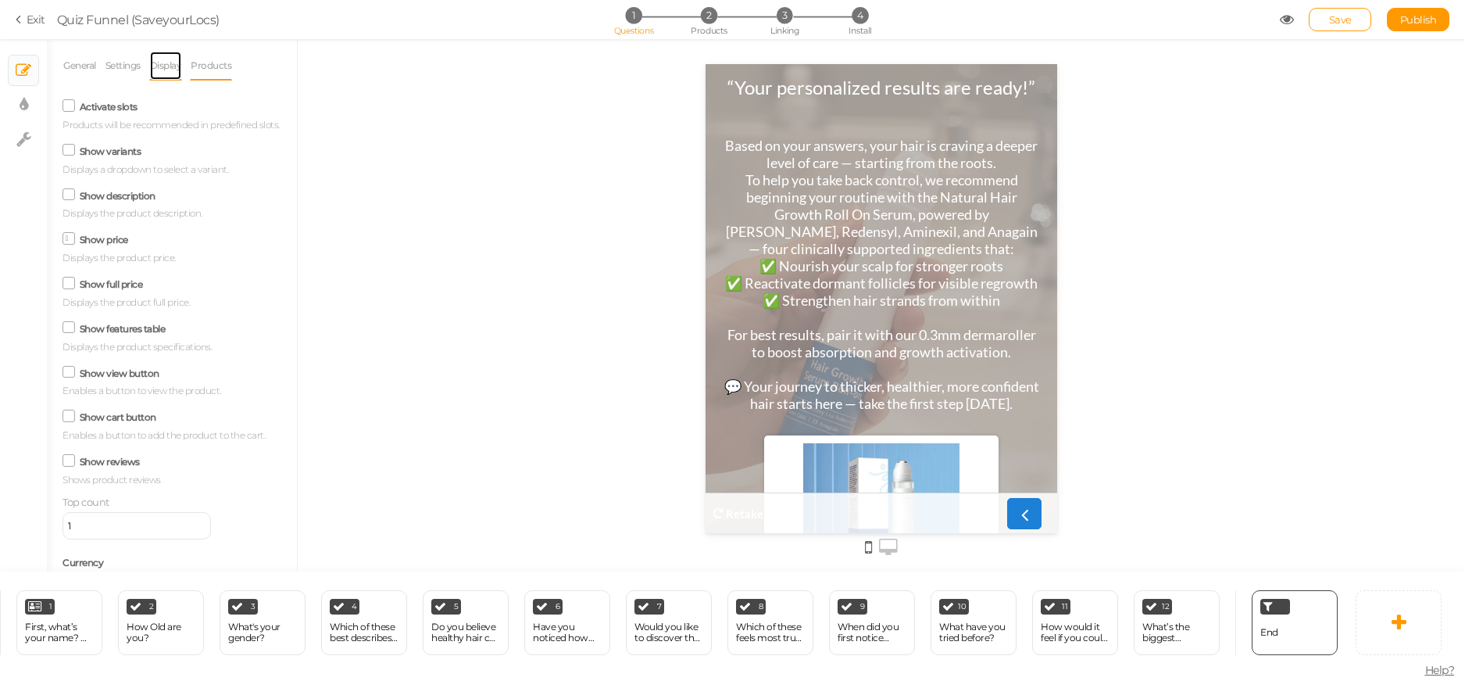
click at [156, 77] on link "Display" at bounding box center [166, 66] width 34 height 30
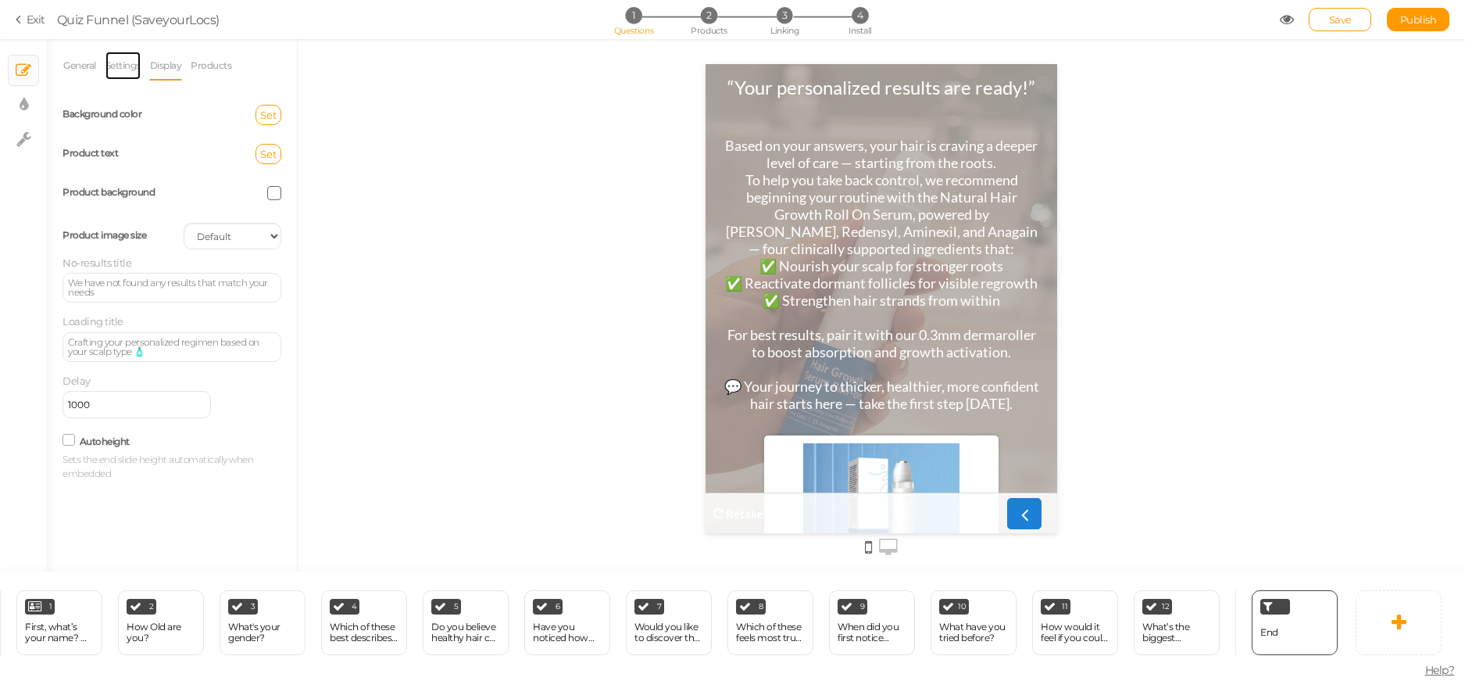
click at [130, 77] on link "Settings" at bounding box center [123, 66] width 37 height 30
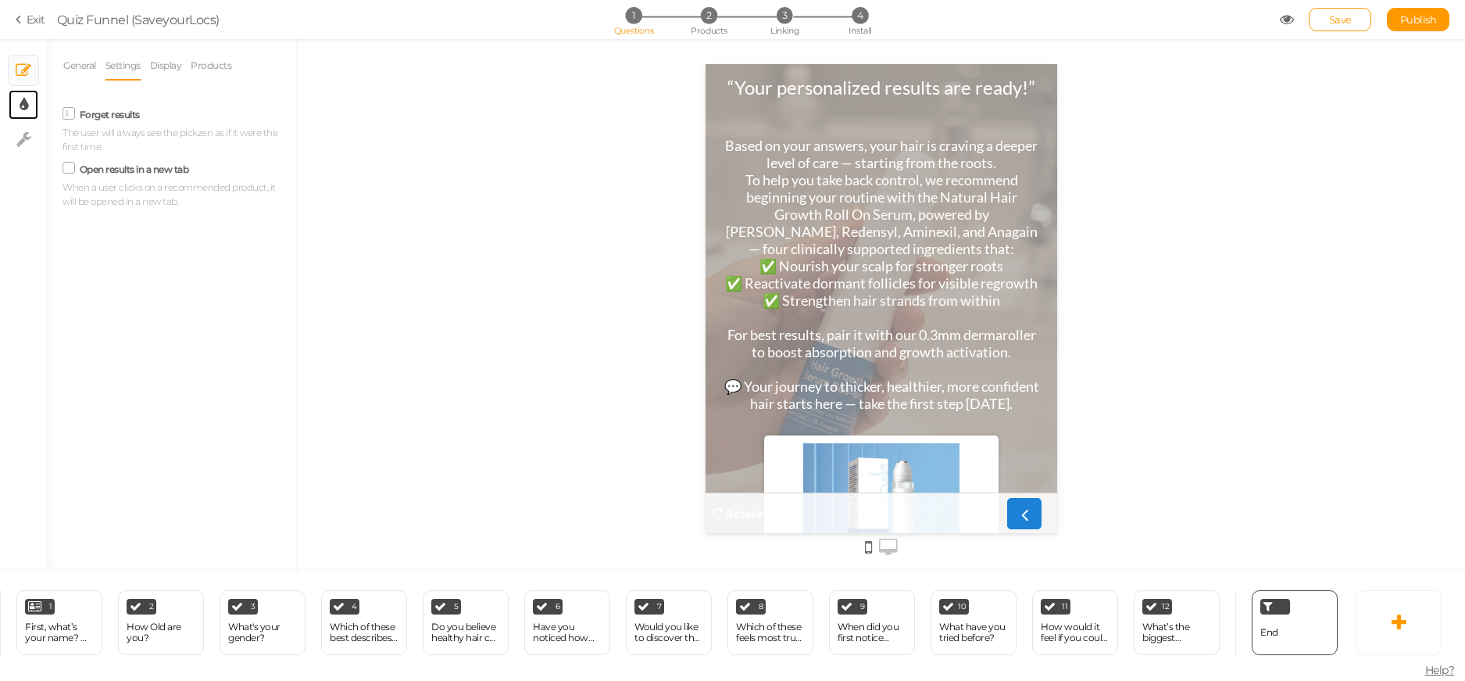
click at [15, 106] on link "× Display settings" at bounding box center [24, 105] width 30 height 30
select select "2"
select select "lato"
select select "switch"
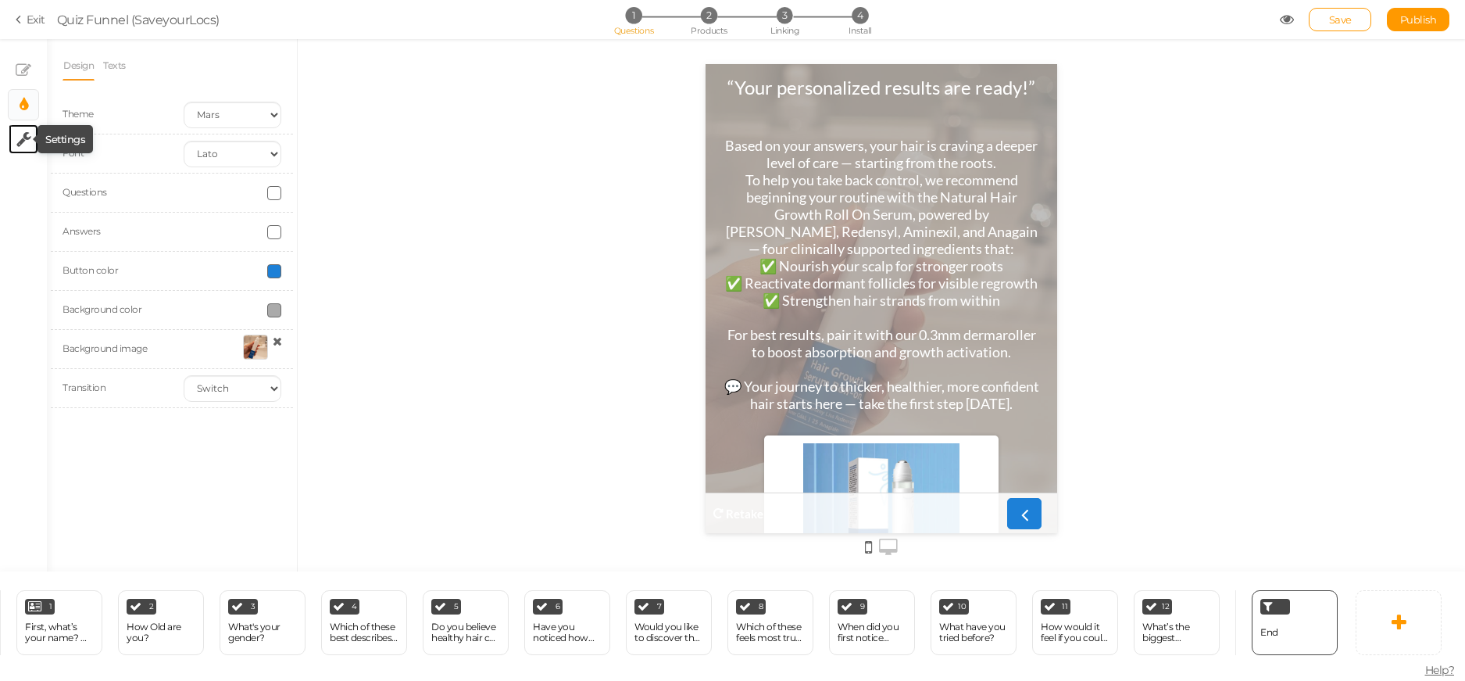
drag, startPoint x: 24, startPoint y: 142, endPoint x: 27, endPoint y: 125, distance: 17.4
click at [33, 131] on link "× Settings" at bounding box center [24, 139] width 30 height 30
select select "en"
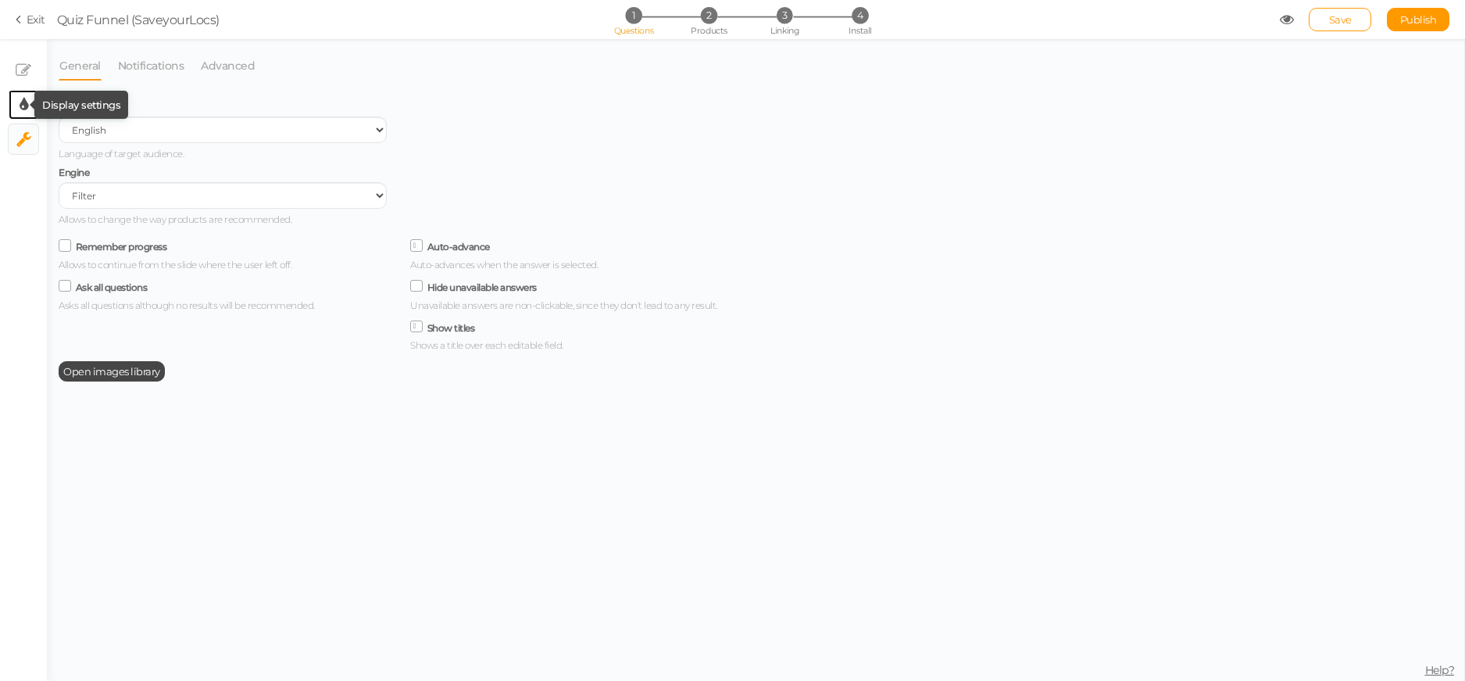
click at [27, 114] on tooltip "× Display settings" at bounding box center [24, 105] width 9 height 20
select select "2"
select select "lato"
select select "switch"
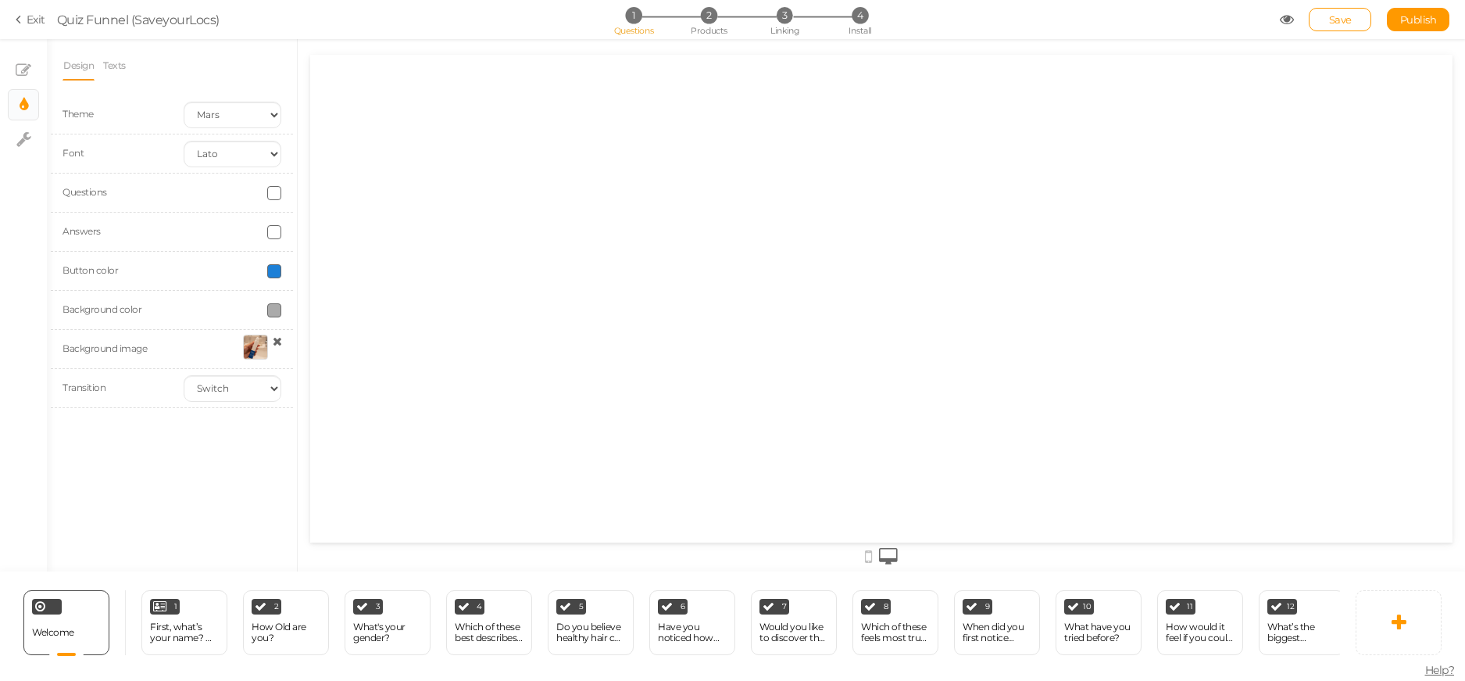
click at [132, 70] on li "Texts" at bounding box center [118, 66] width 32 height 30
click at [122, 70] on link "Texts" at bounding box center [114, 66] width 24 height 30
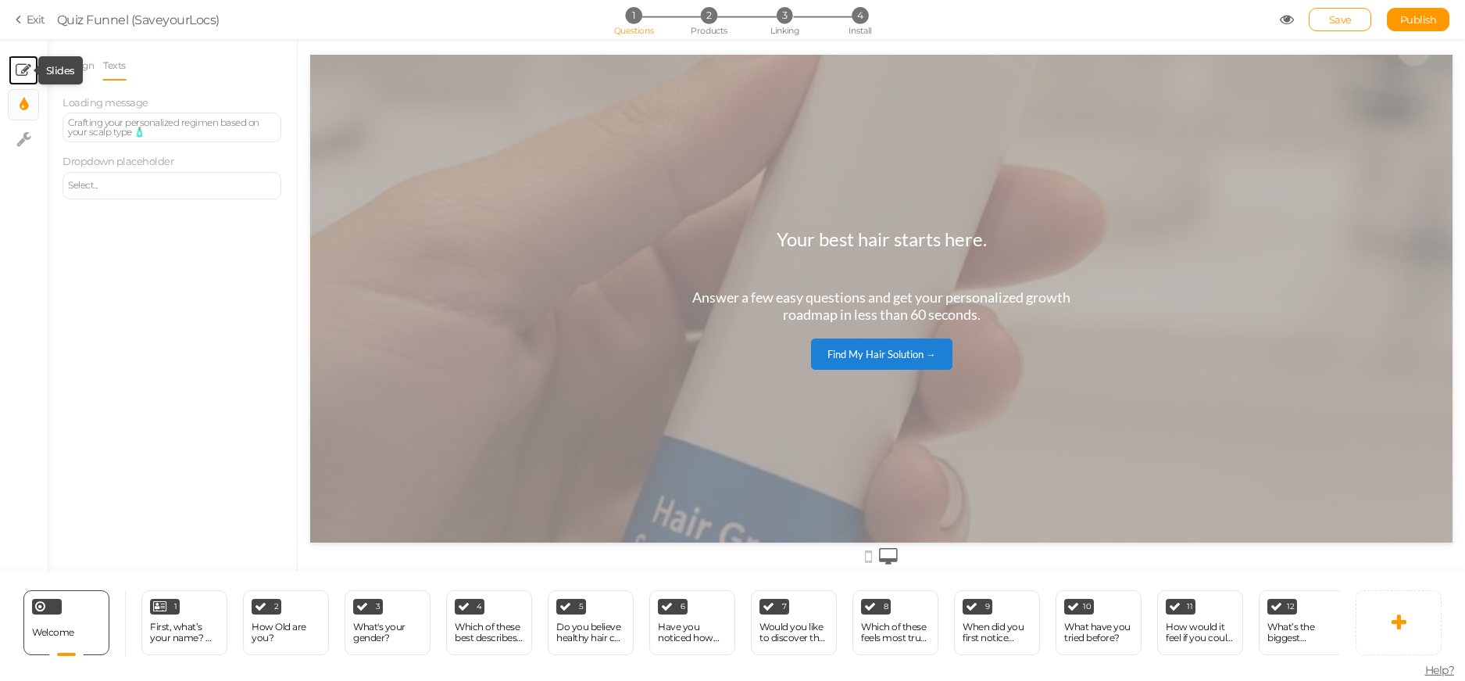
click at [29, 65] on icon at bounding box center [24, 71] width 16 height 16
click at [24, 21] on icon at bounding box center [21, 20] width 11 height 14
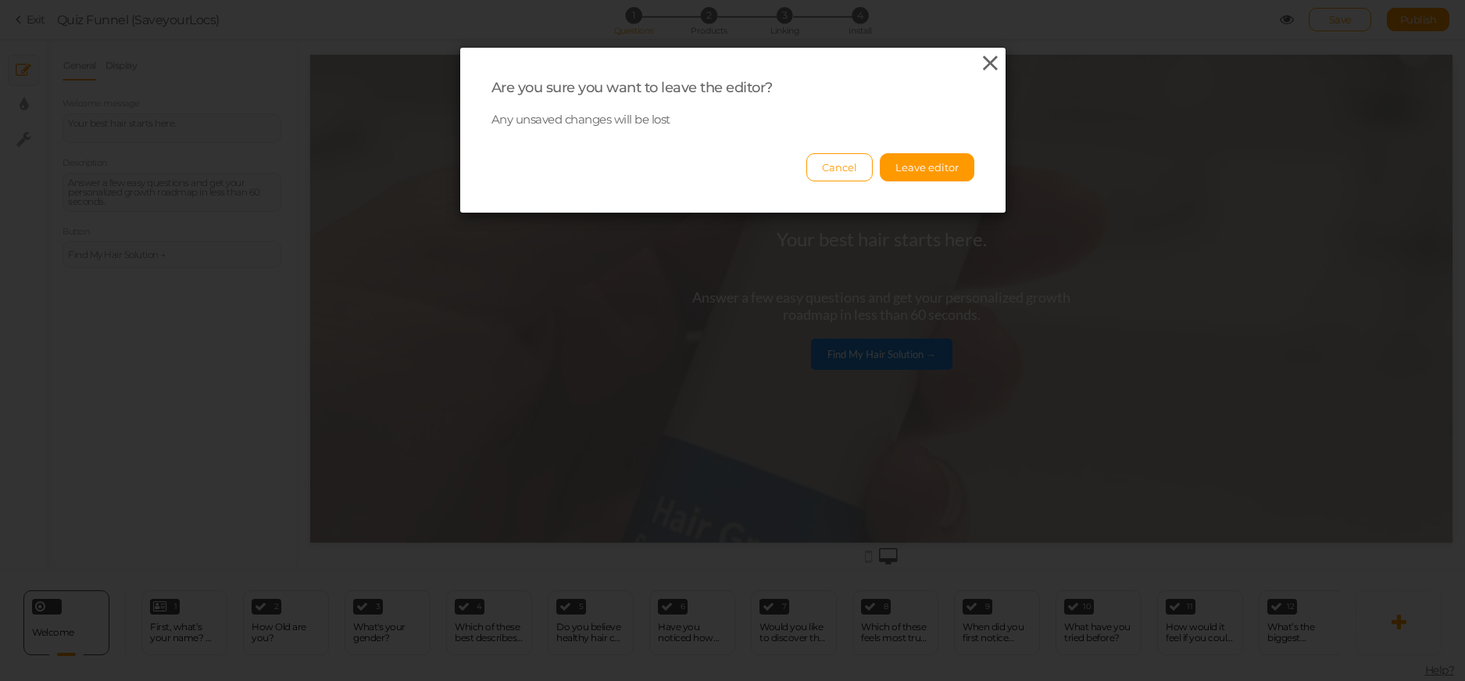
click at [985, 70] on icon at bounding box center [990, 63] width 23 height 23
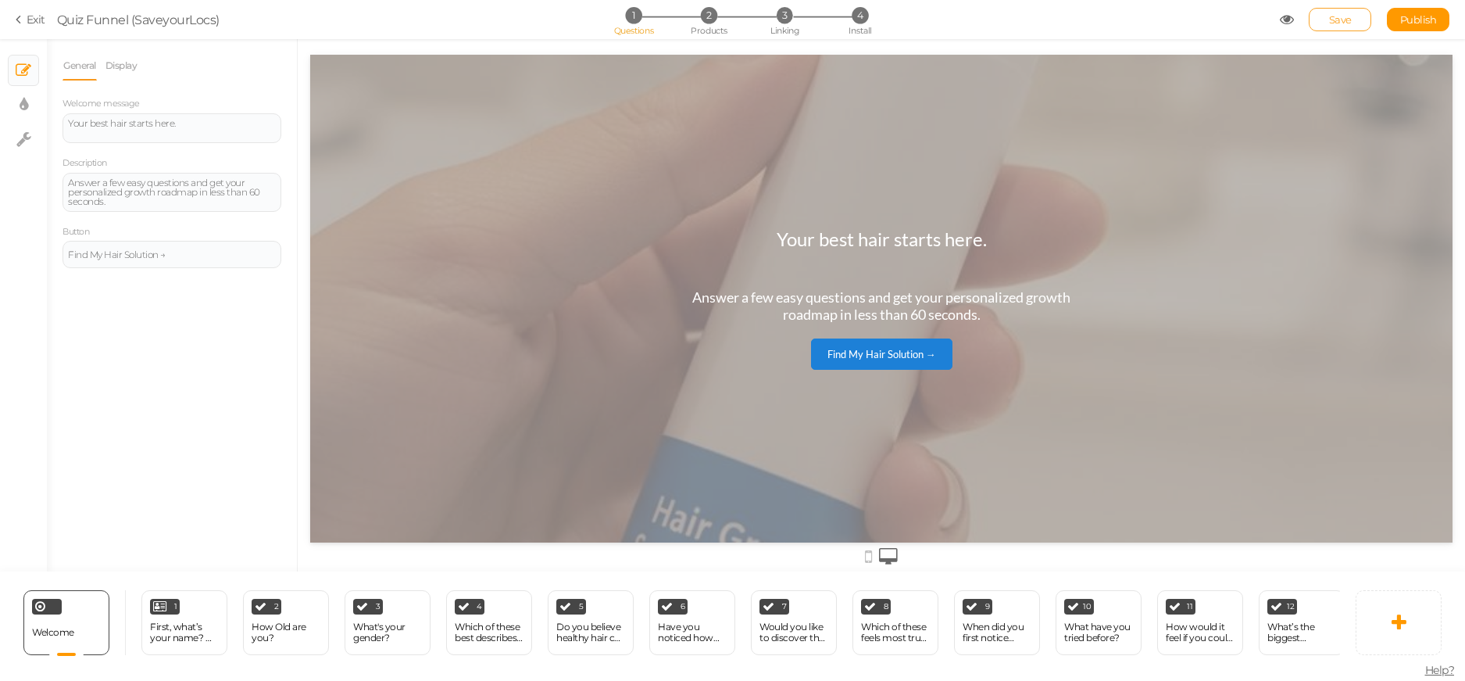
click at [1346, 10] on link "Save" at bounding box center [1340, 19] width 63 height 23
click at [1346, 10] on section "Exit Quiz Funnel (SaveyourLocs) 1 Questions 2 Products 3 Linking 4 Install Save…" at bounding box center [732, 19] width 1465 height 39
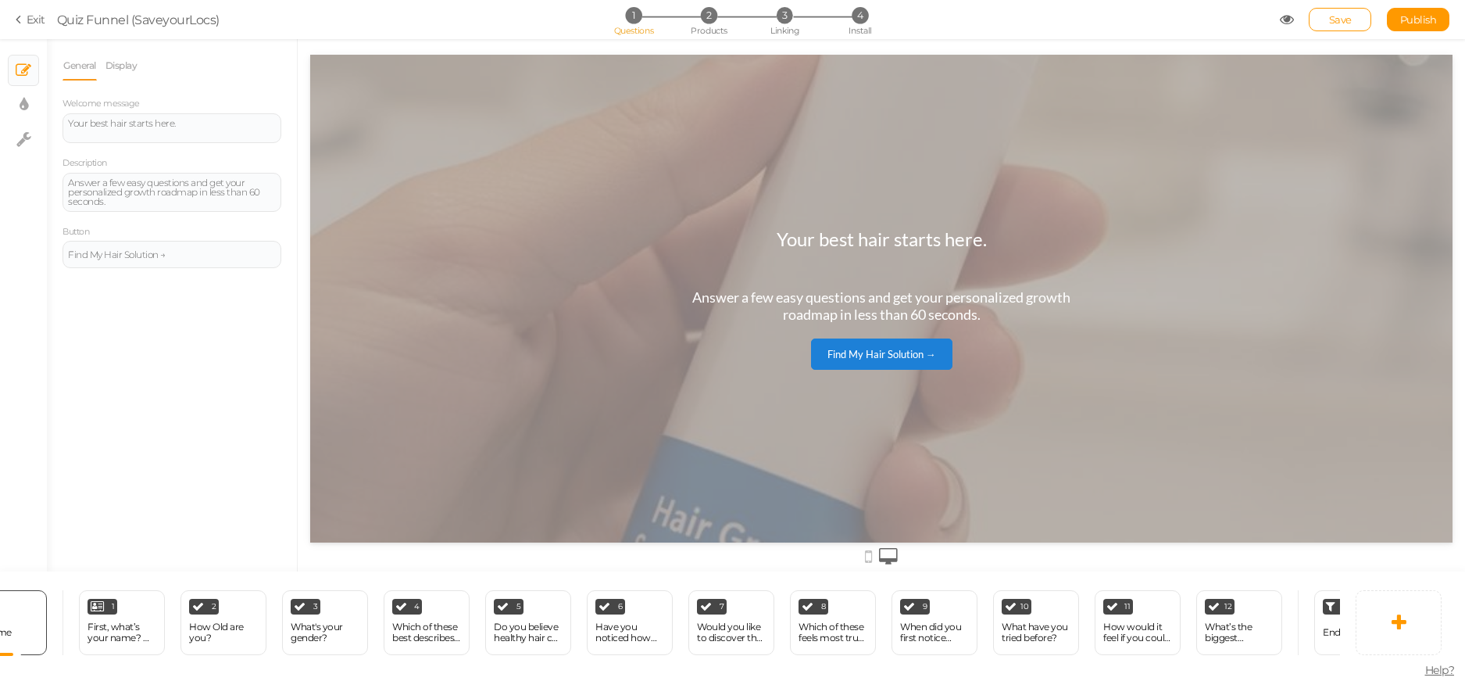
scroll to position [0, 94]
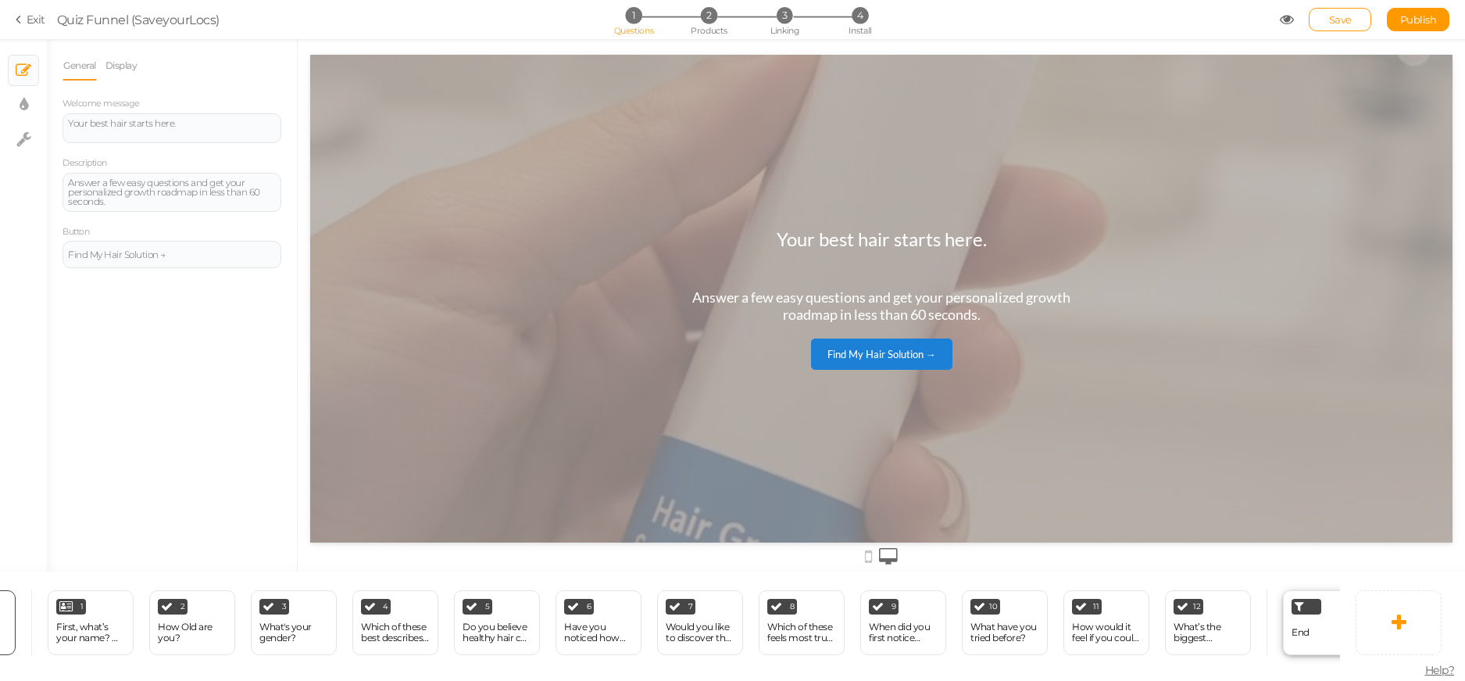
click at [1293, 619] on div "End" at bounding box center [1301, 632] width 18 height 27
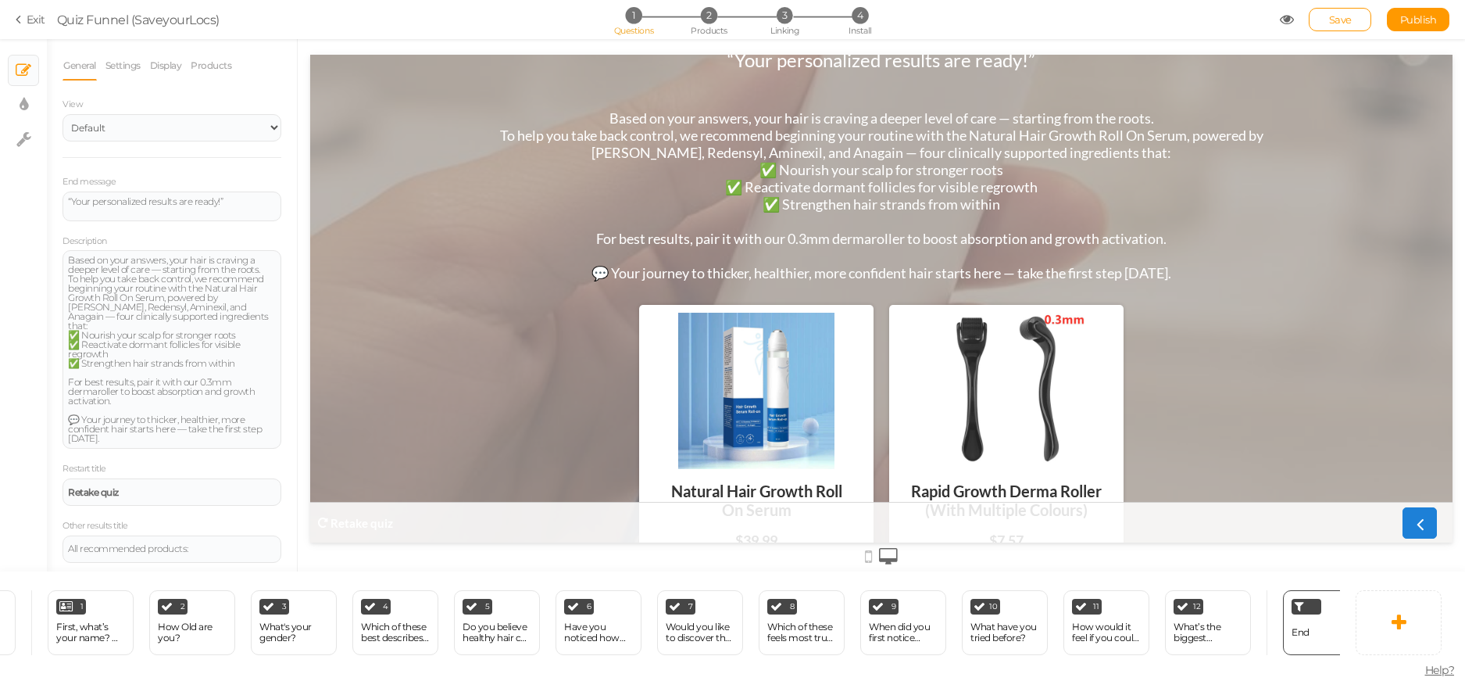
scroll to position [102, 0]
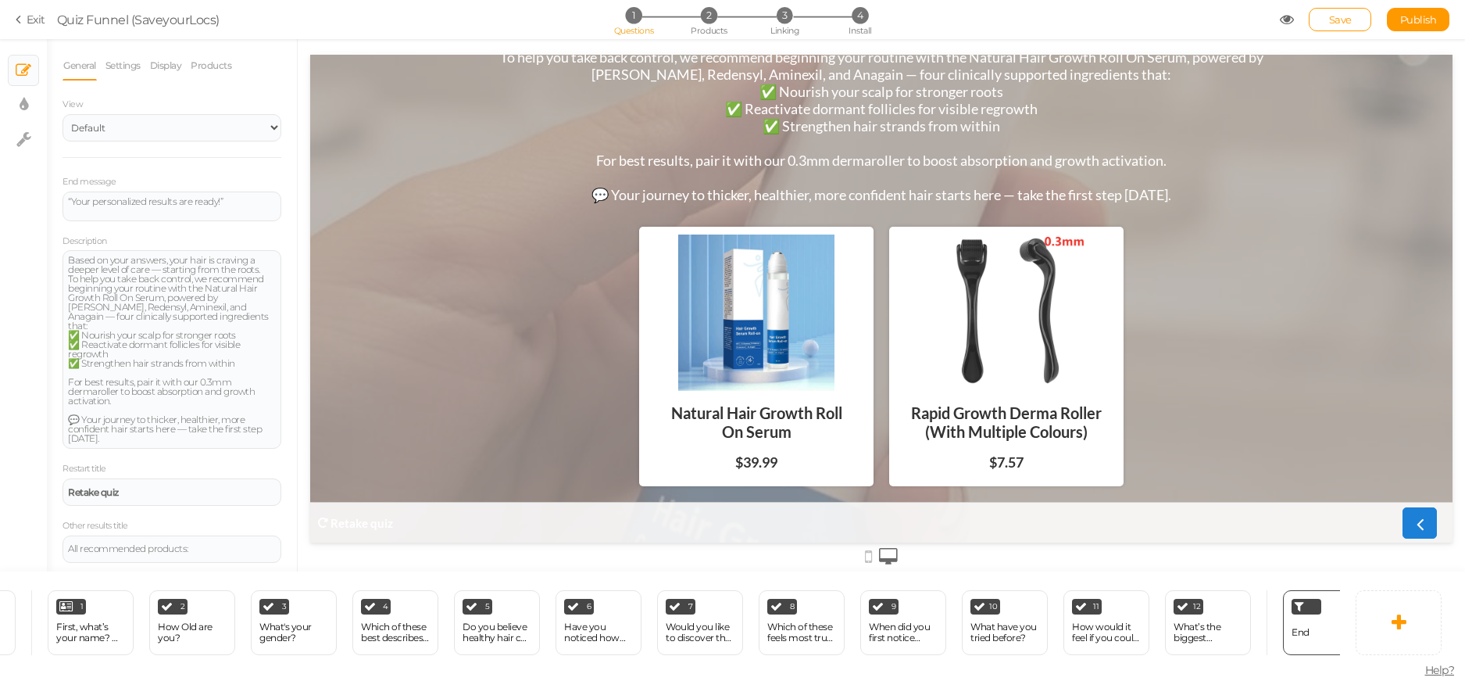
click at [741, 348] on div at bounding box center [756, 312] width 219 height 156
drag, startPoint x: 741, startPoint y: 348, endPoint x: 765, endPoint y: 335, distance: 27.3
click at [742, 348] on div at bounding box center [756, 312] width 219 height 156
click at [206, 544] on div "All recommended products:" at bounding box center [172, 548] width 208 height 9
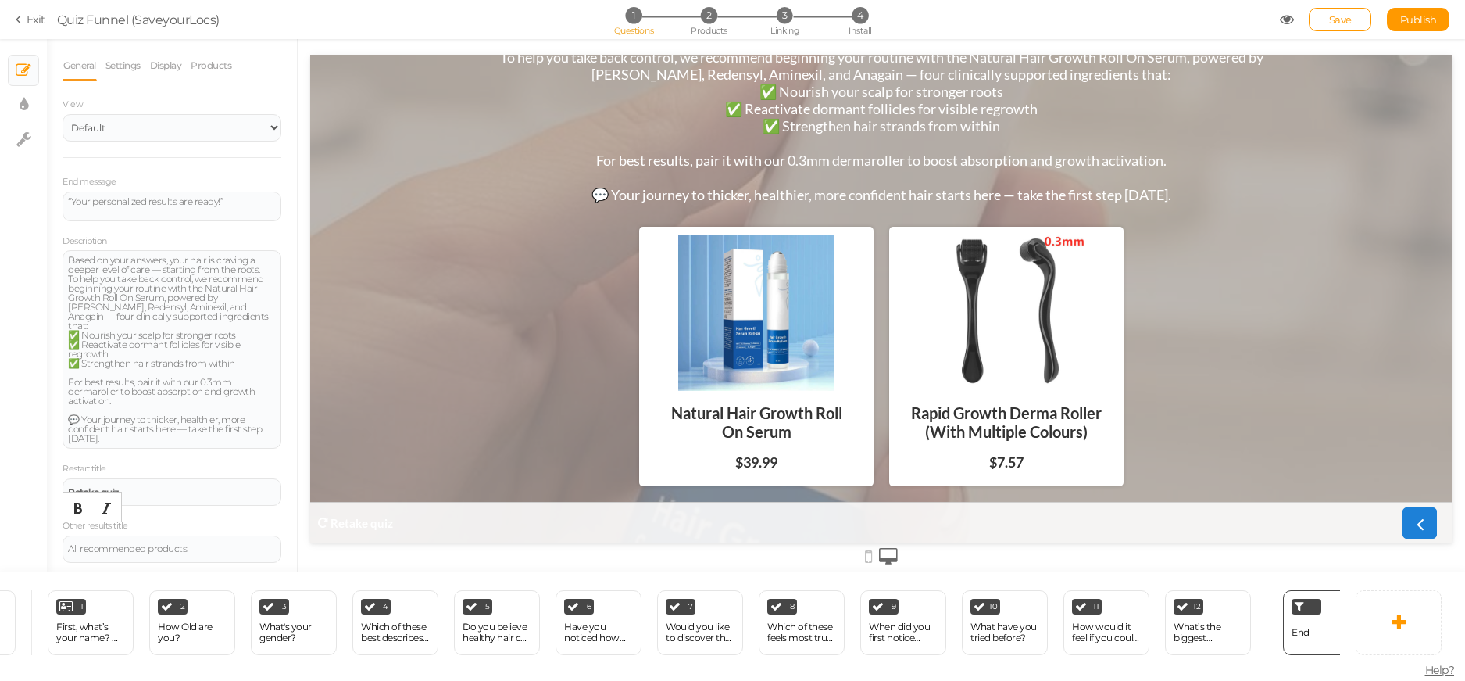
click at [778, 374] on div at bounding box center [756, 312] width 219 height 156
click at [997, 352] on div at bounding box center [1006, 312] width 219 height 156
click at [742, 331] on div at bounding box center [756, 312] width 219 height 156
click at [141, 68] on link "Settings" at bounding box center [123, 66] width 37 height 30
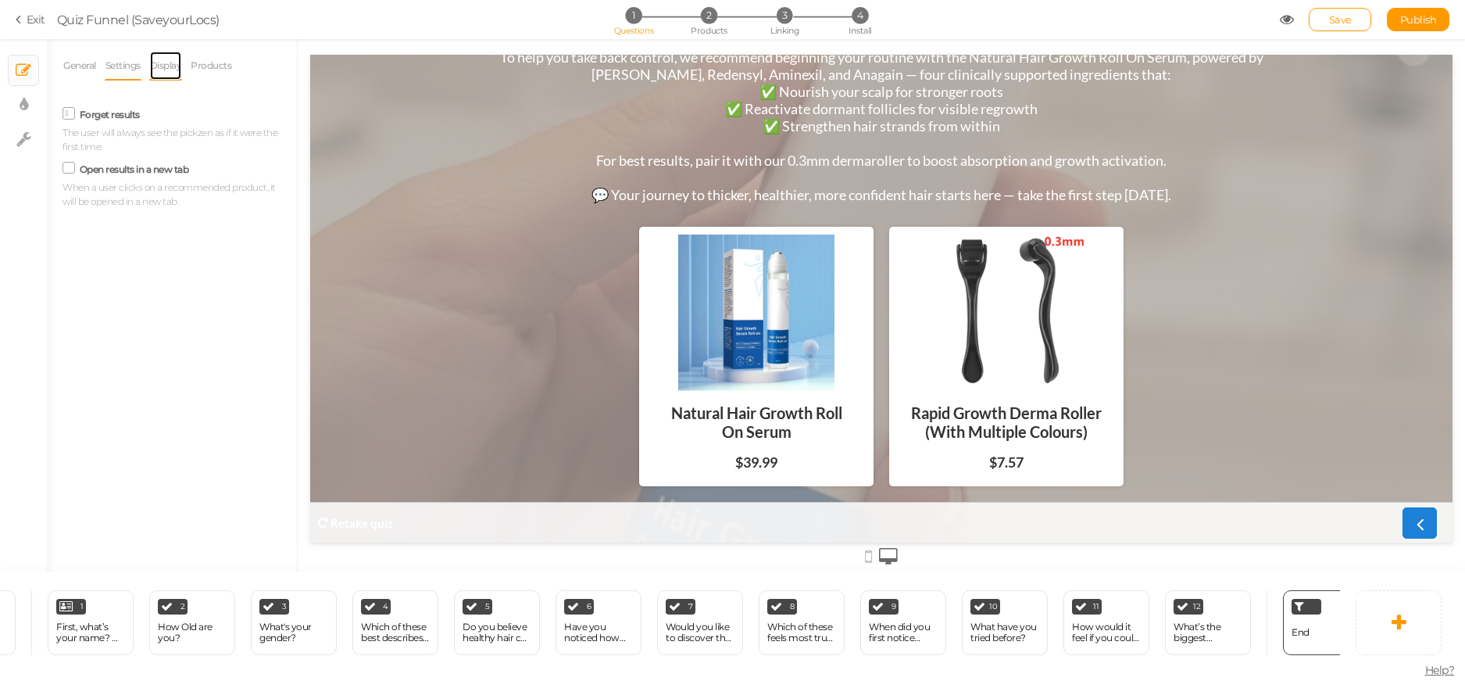
click at [163, 70] on link "Display" at bounding box center [166, 66] width 34 height 30
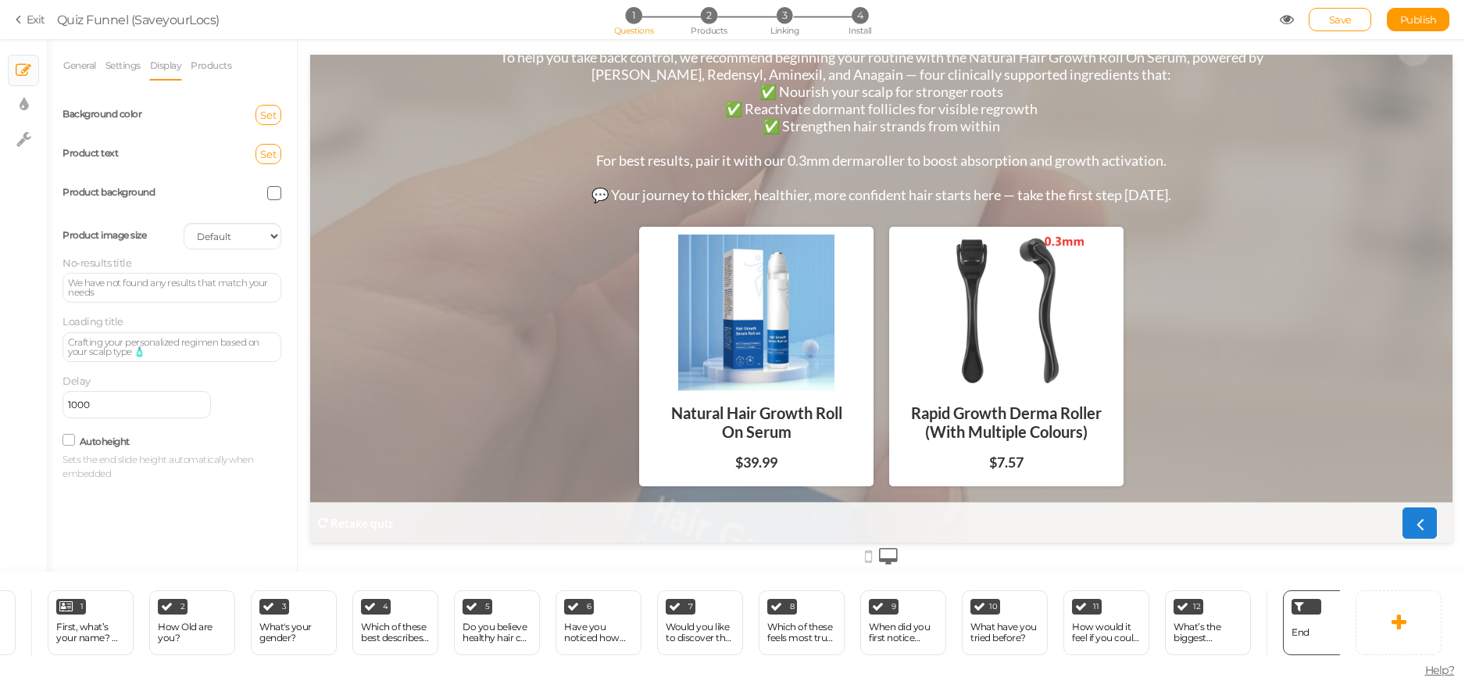
click at [274, 191] on span at bounding box center [274, 193] width 14 height 14
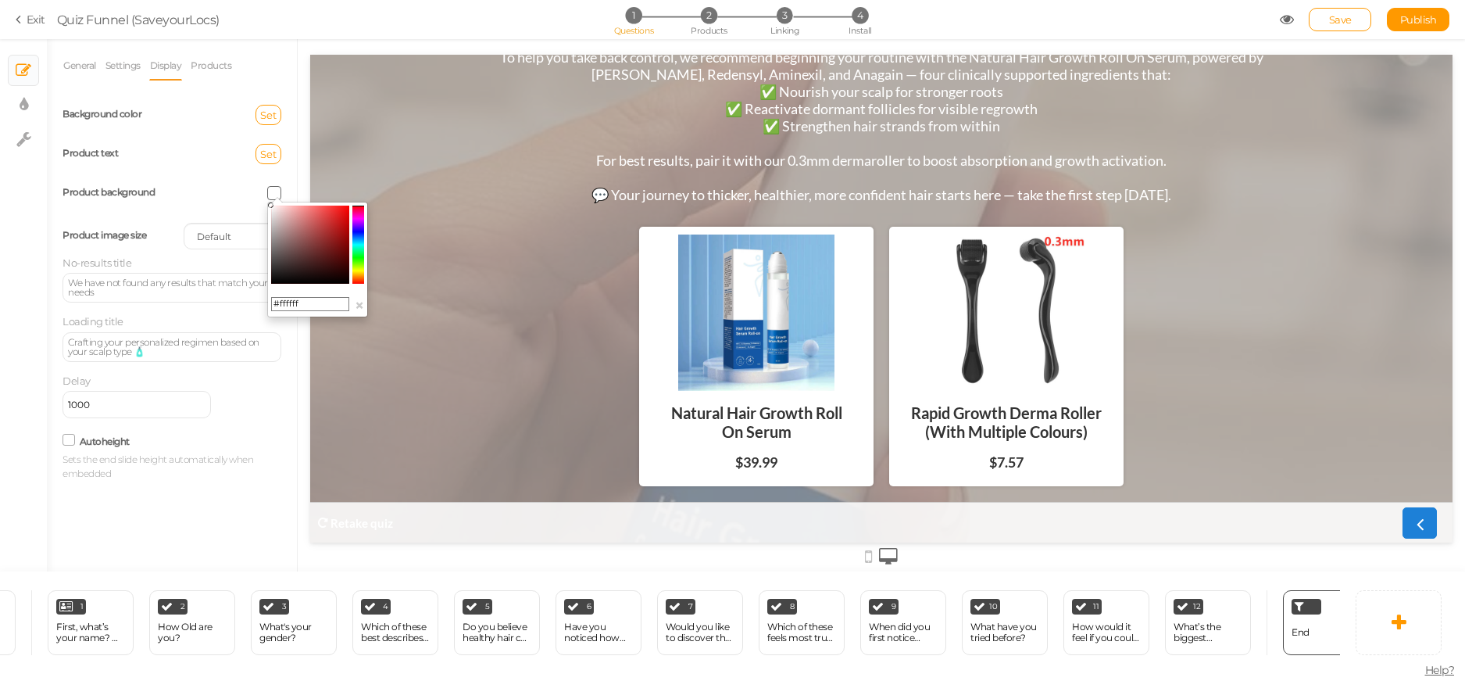
click at [274, 191] on span at bounding box center [274, 193] width 14 height 14
click at [198, 151] on div "Set" at bounding box center [232, 154] width 121 height 20
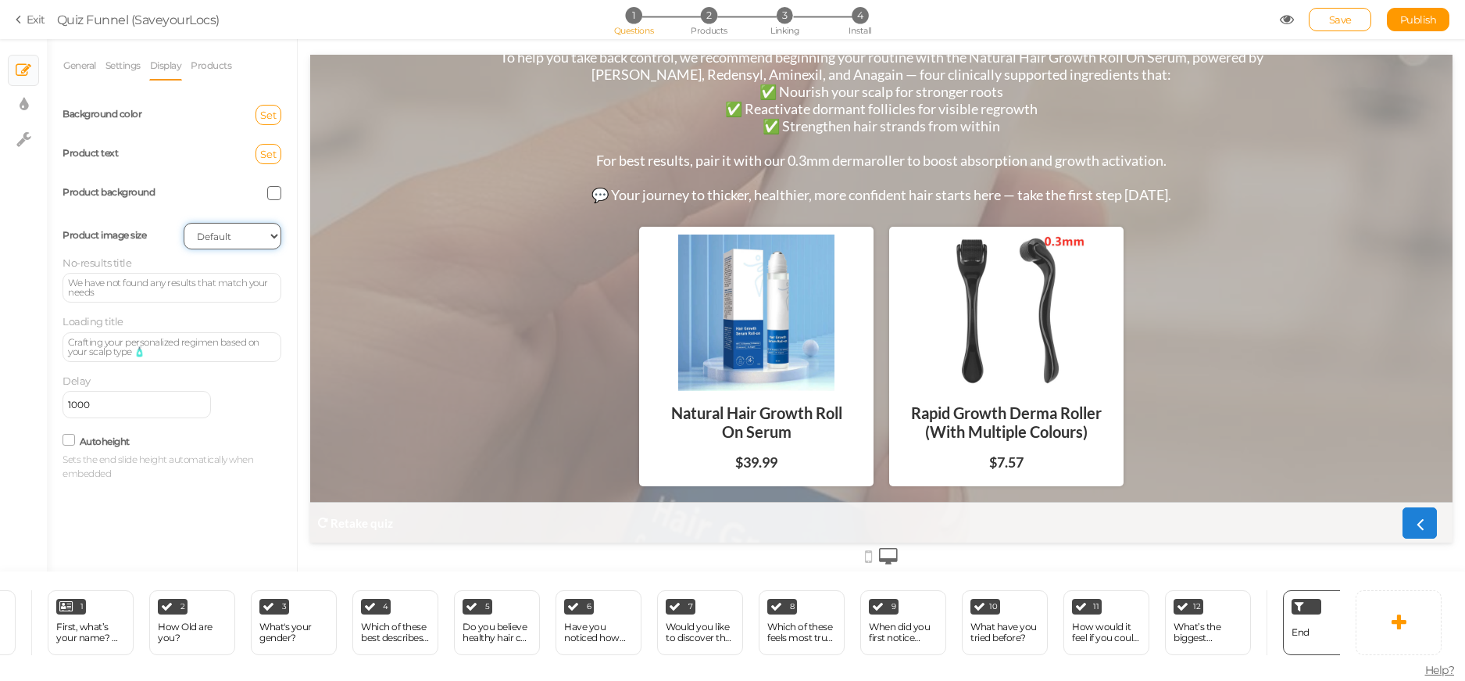
click at [236, 238] on select "Cover Contain Default" at bounding box center [233, 236] width 98 height 27
click at [184, 223] on select "Cover Contain Default" at bounding box center [233, 236] width 98 height 27
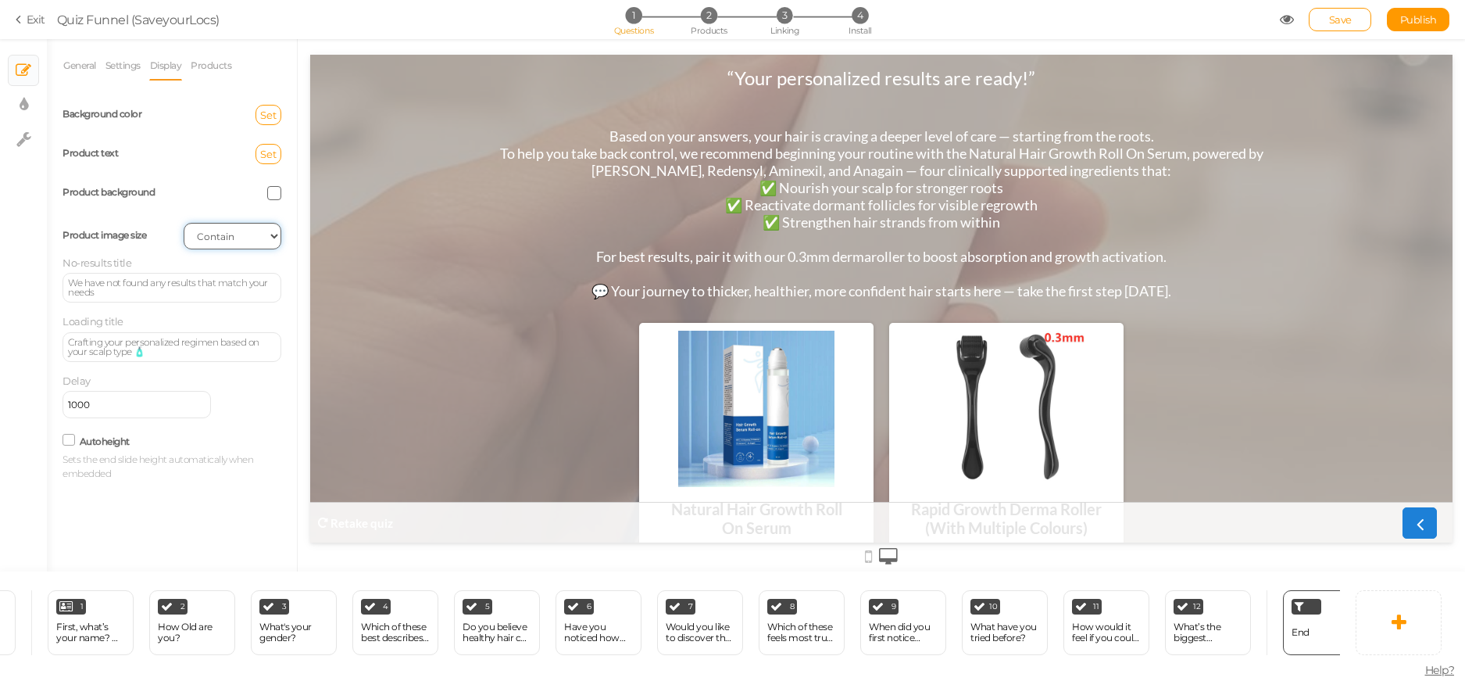
click at [241, 227] on select "Cover Contain Default" at bounding box center [233, 236] width 98 height 27
select select "cover"
click at [184, 223] on select "Cover Contain Default" at bounding box center [233, 236] width 98 height 27
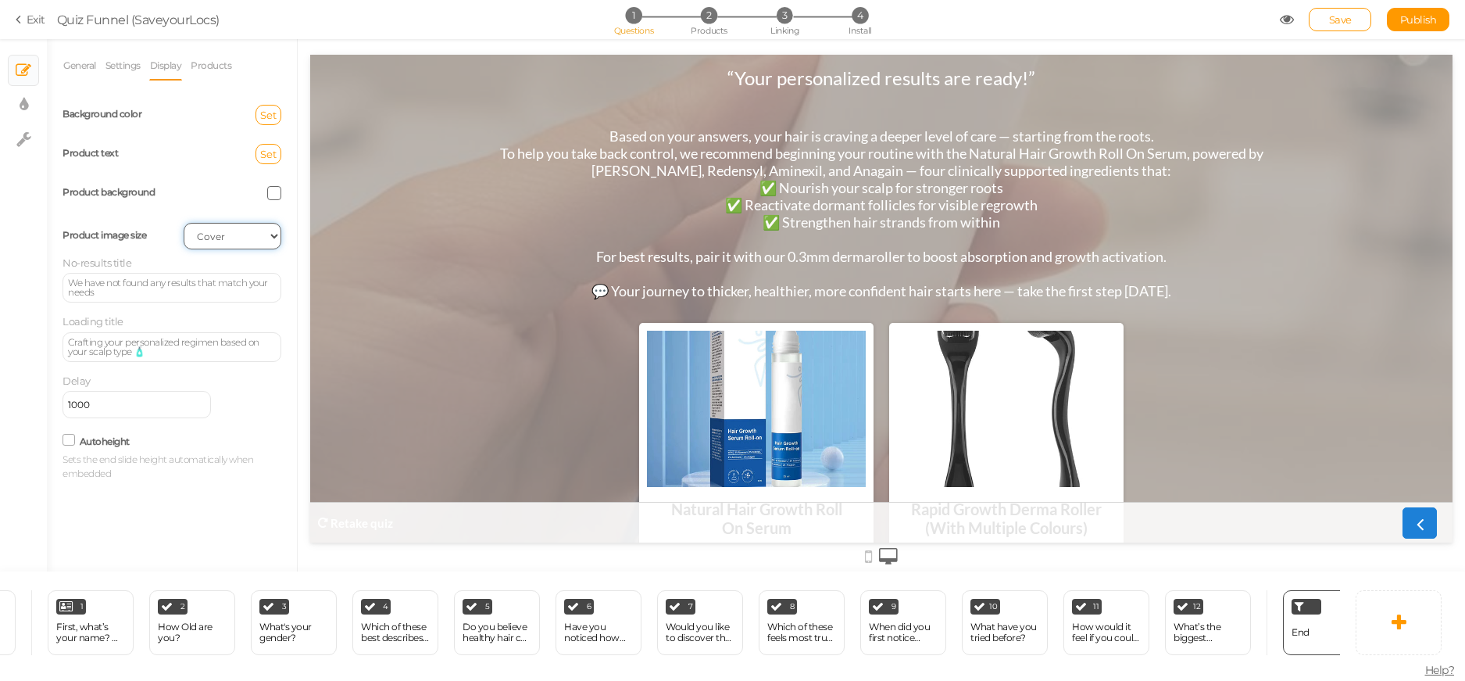
click at [245, 232] on select "Cover Contain Default" at bounding box center [233, 236] width 98 height 27
select select
click at [184, 223] on select "Cover Contain Default" at bounding box center [233, 236] width 98 height 27
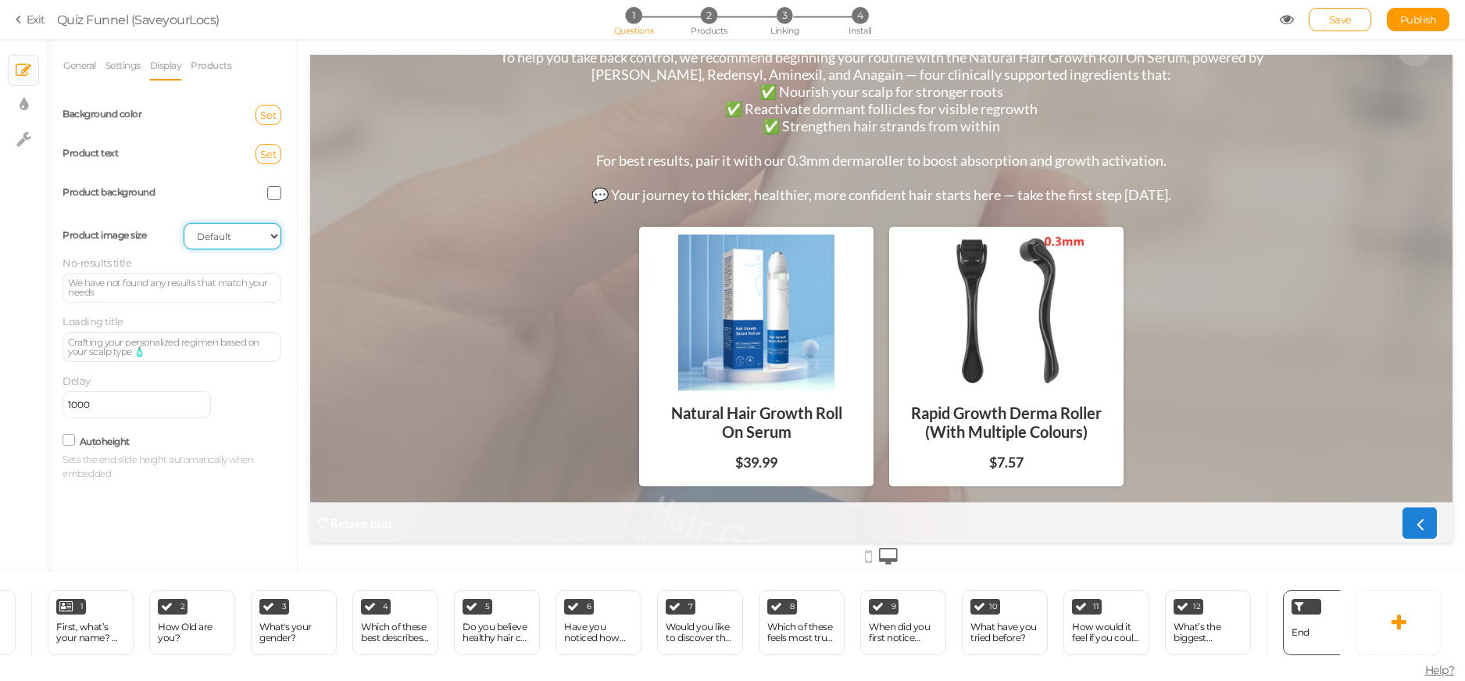
scroll to position [102, 0]
click at [194, 397] on div "Delay 1000" at bounding box center [172, 396] width 219 height 45
click at [113, 397] on input "1000" at bounding box center [137, 404] width 148 height 27
type input "1000"
